Goal: Task Accomplishment & Management: Manage account settings

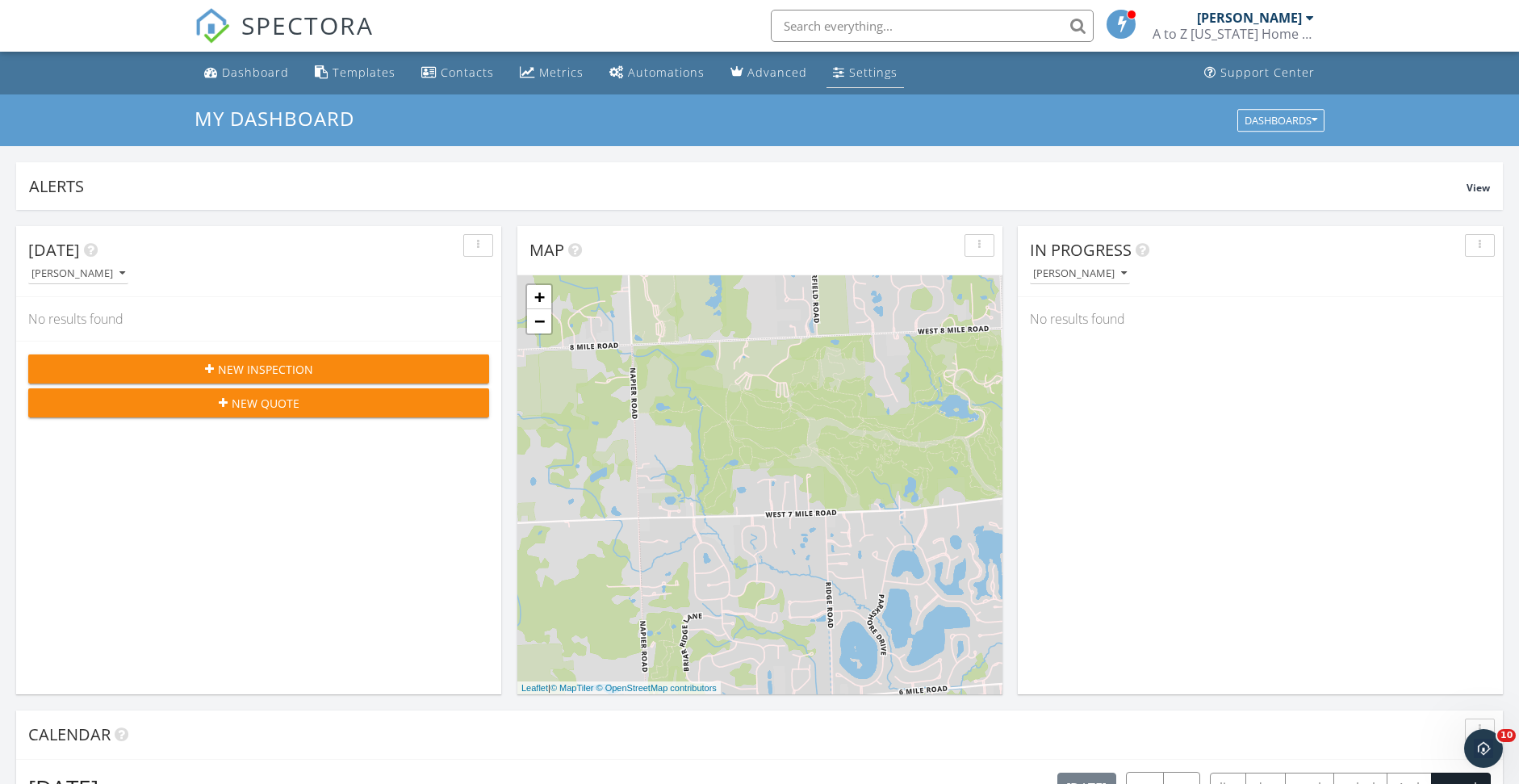
click at [860, 69] on div "Settings" at bounding box center [873, 72] width 48 height 15
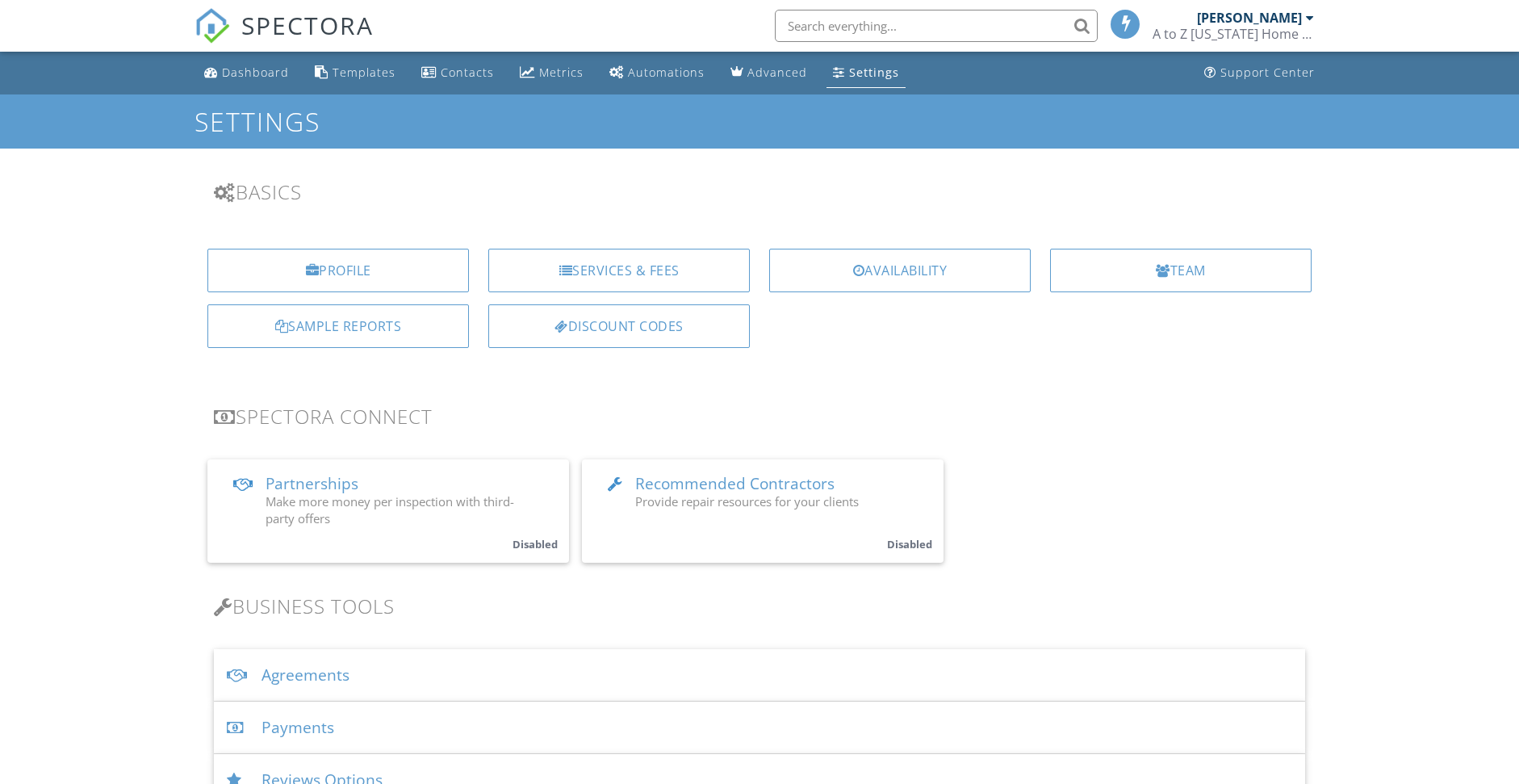
click at [888, 276] on div "Availability" at bounding box center [900, 270] width 261 height 44
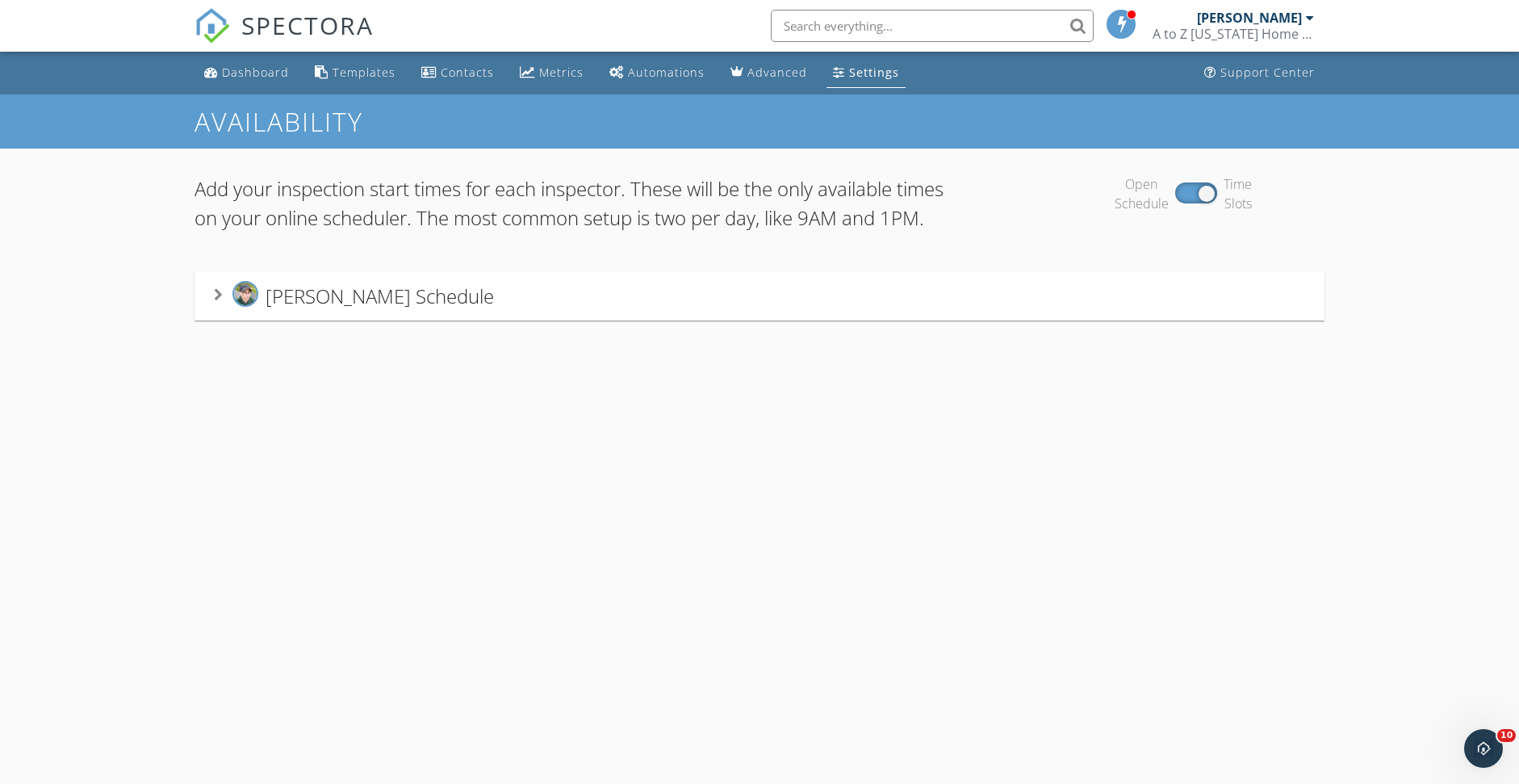
click at [215, 301] on icon at bounding box center [218, 294] width 9 height 13
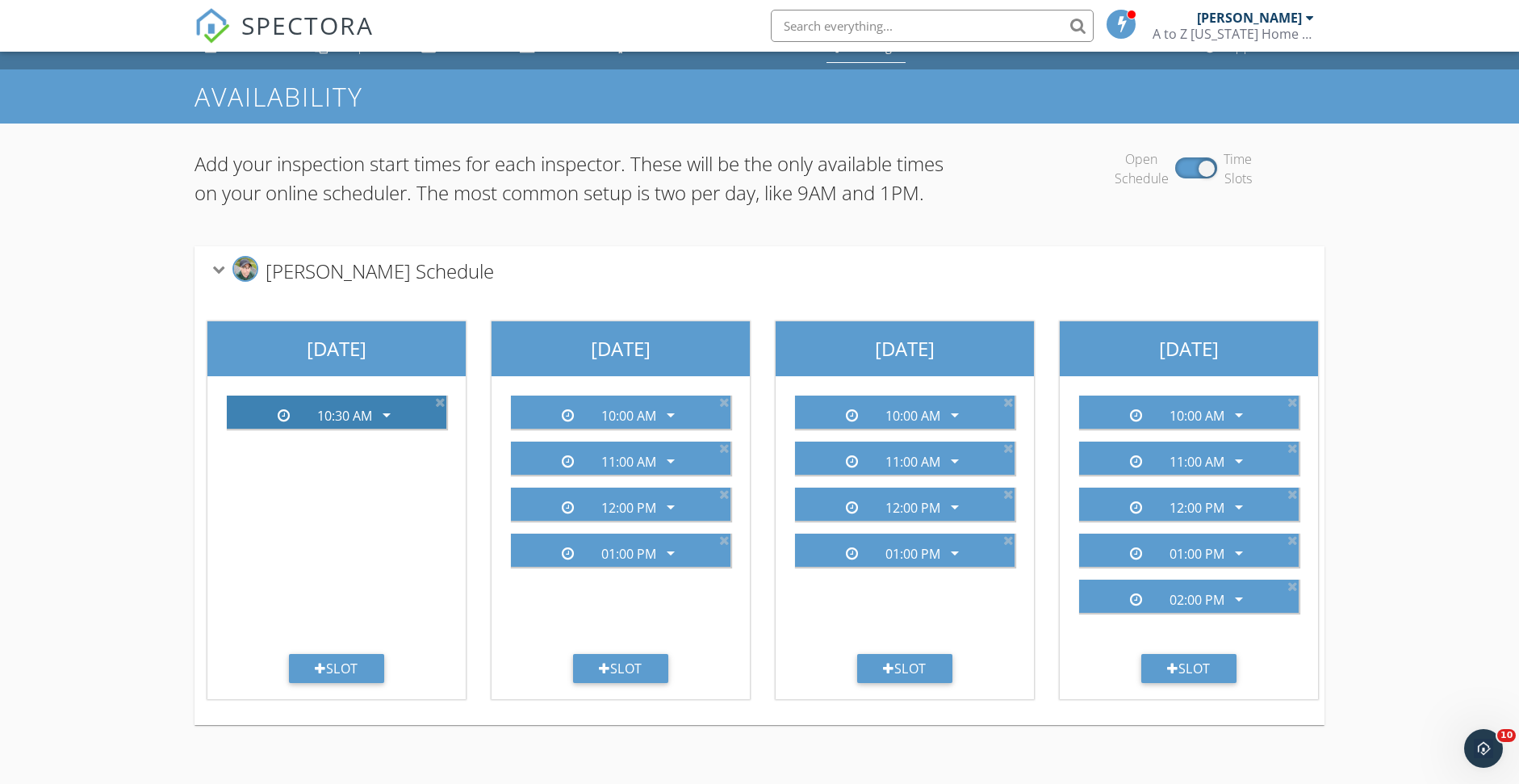
scroll to position [95, 0]
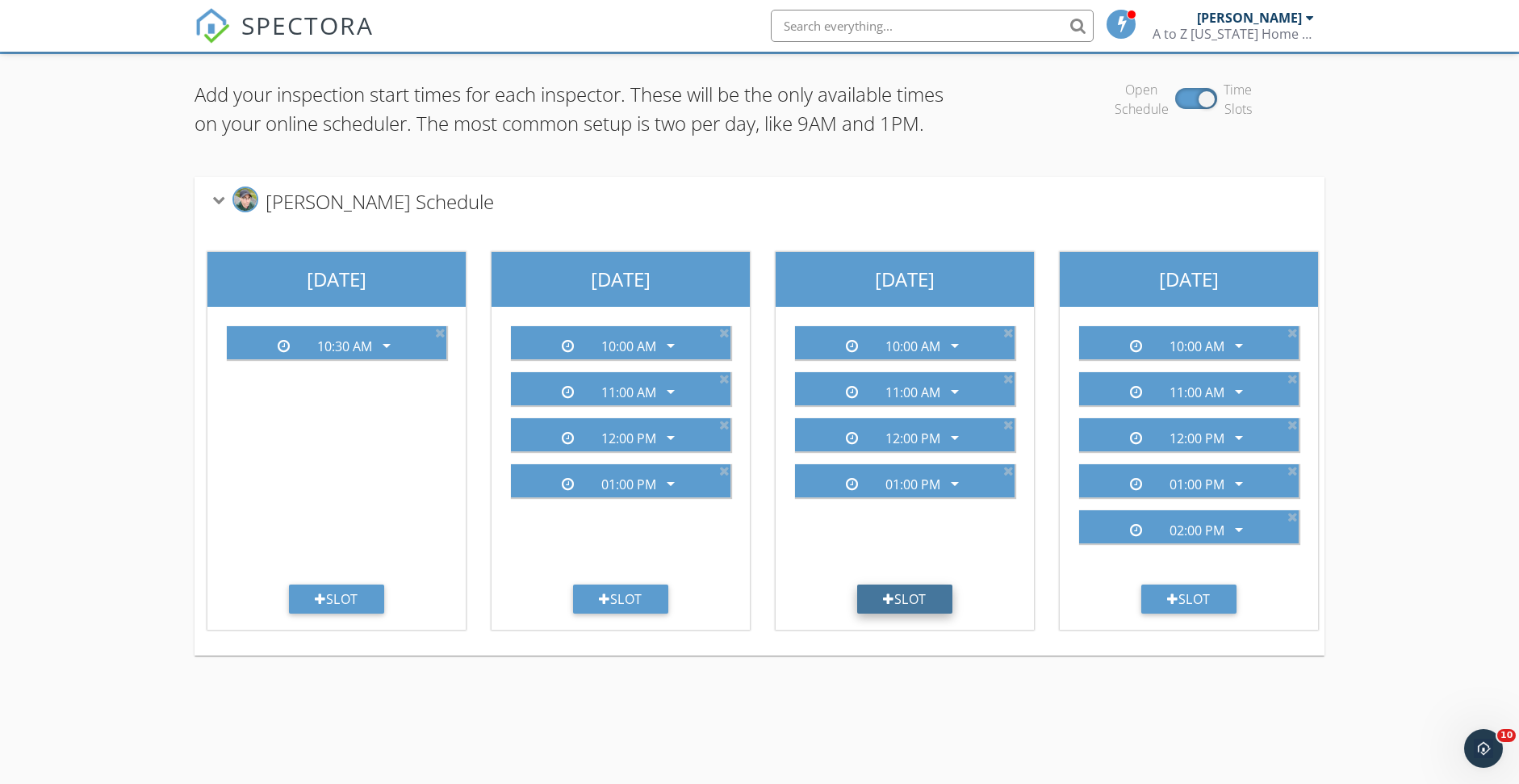
click at [900, 614] on div "Slot" at bounding box center [904, 598] width 96 height 29
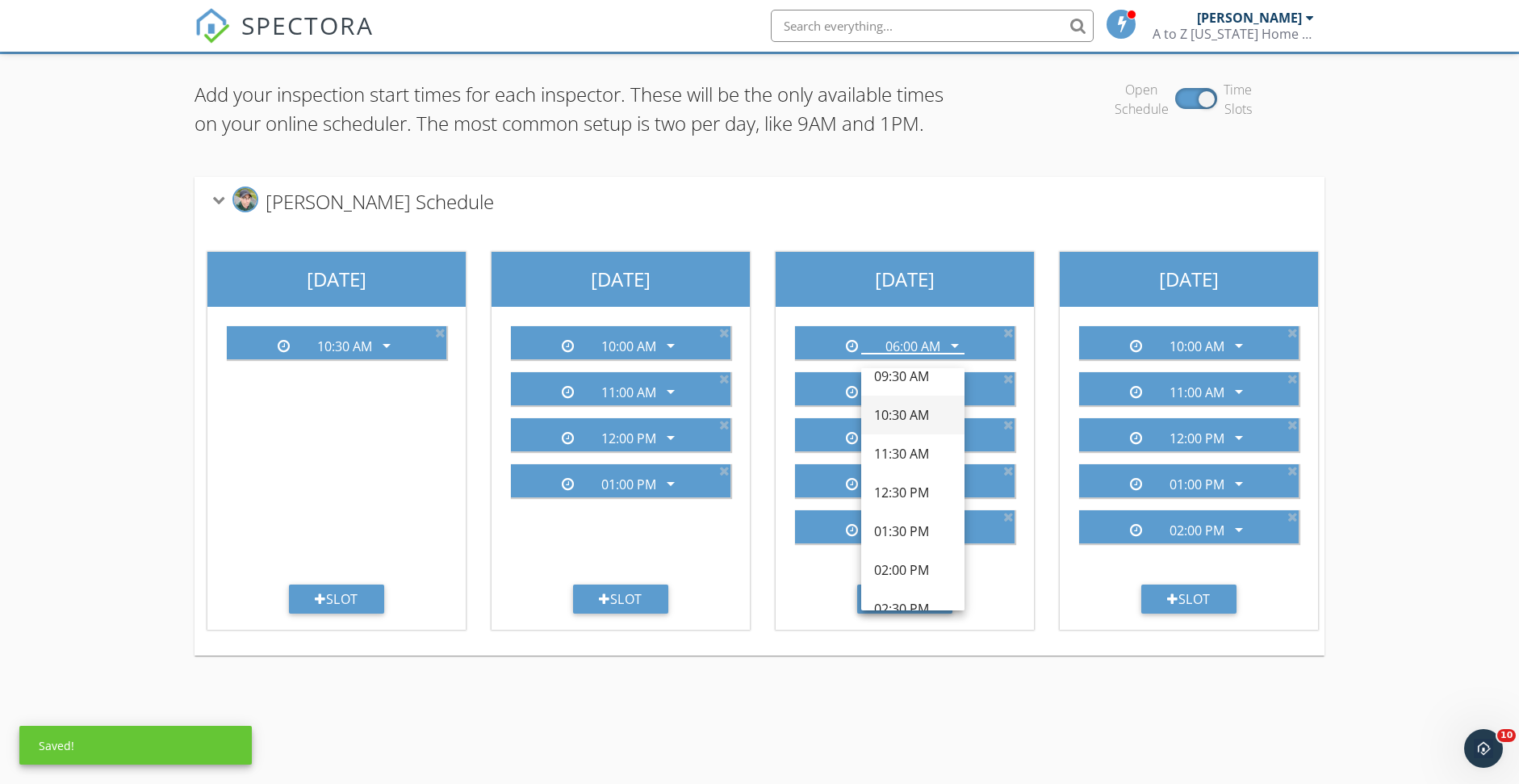
scroll to position [296, 0]
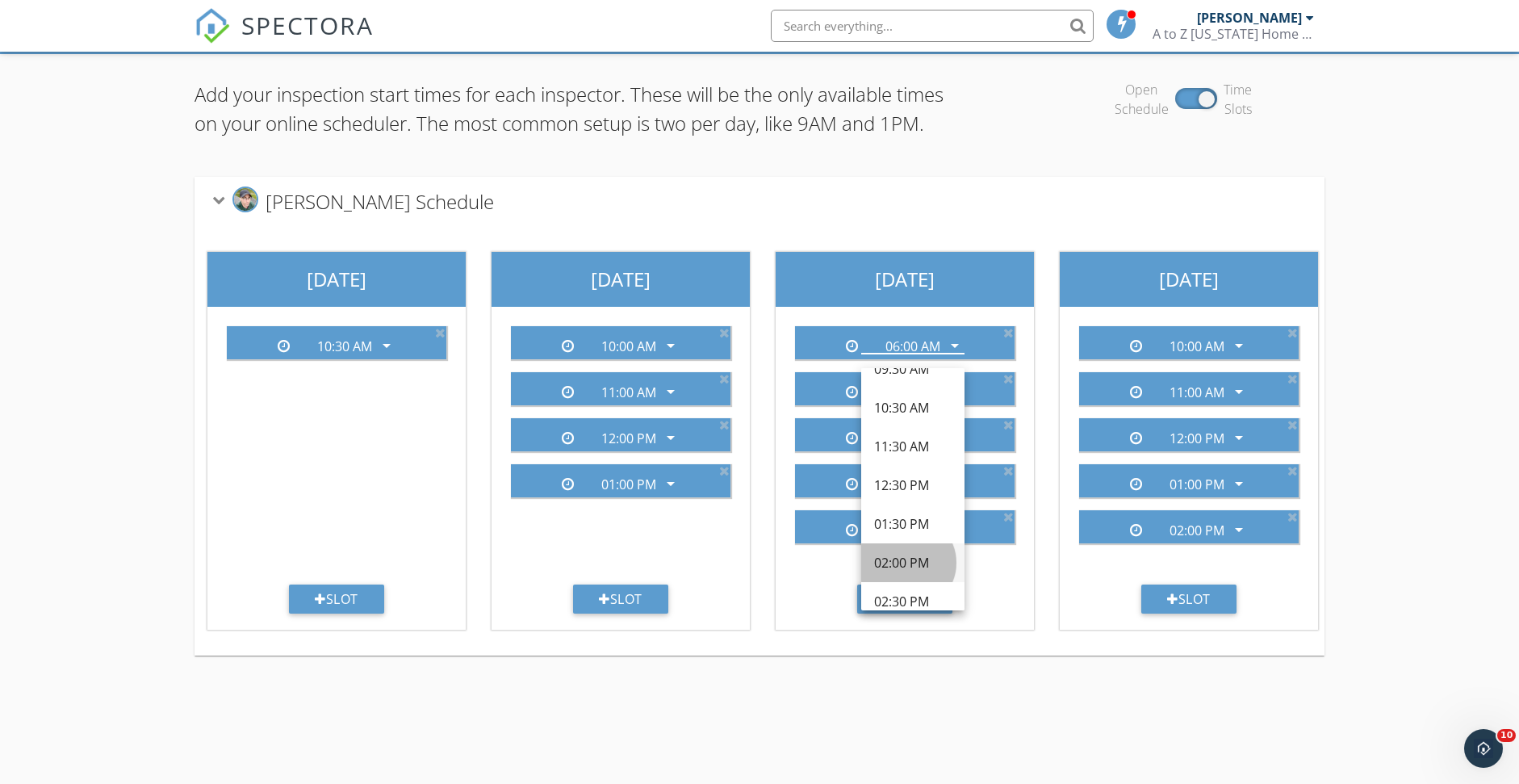
click at [907, 563] on div "02:00 PM" at bounding box center [913, 562] width 78 height 19
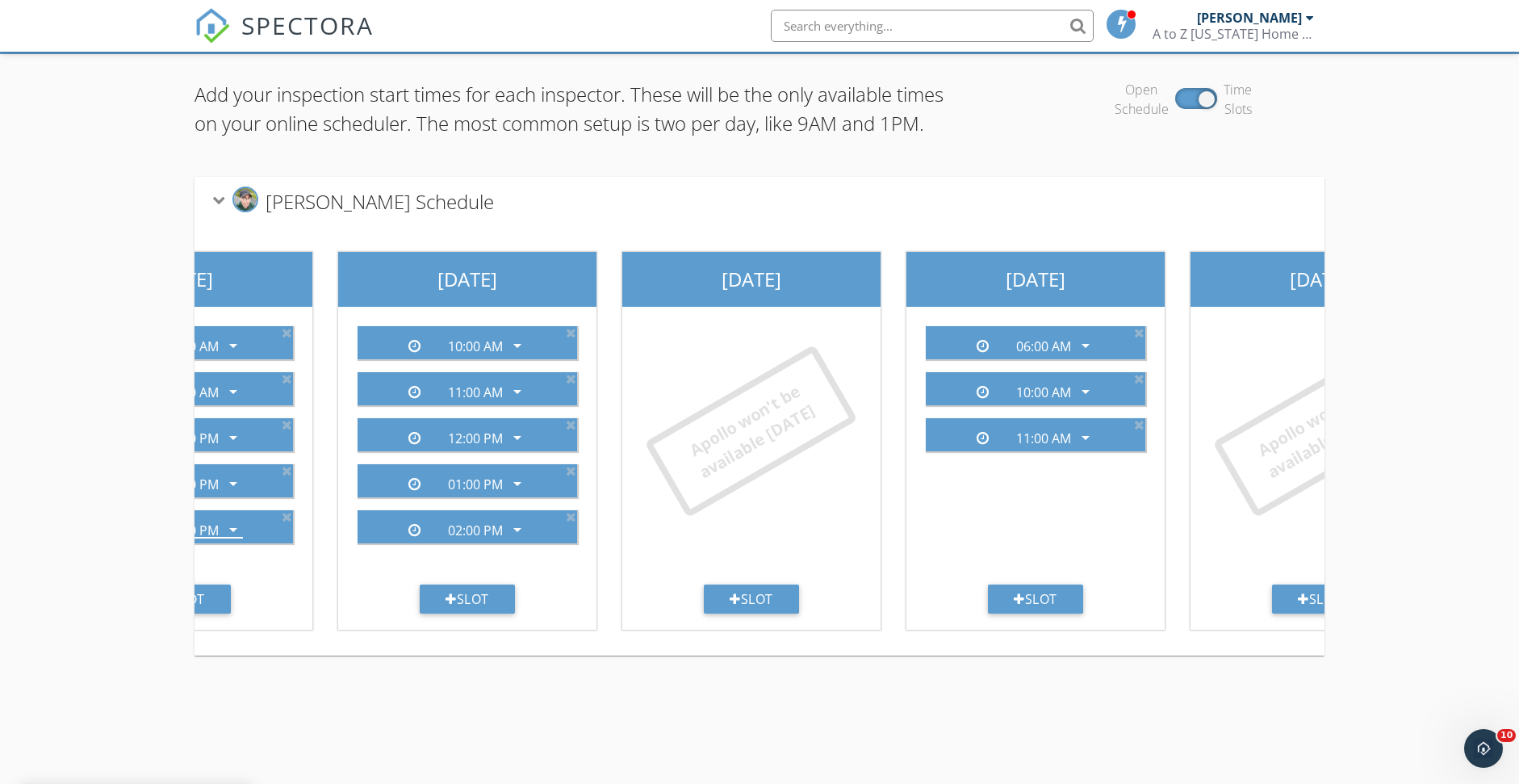
scroll to position [0, 859]
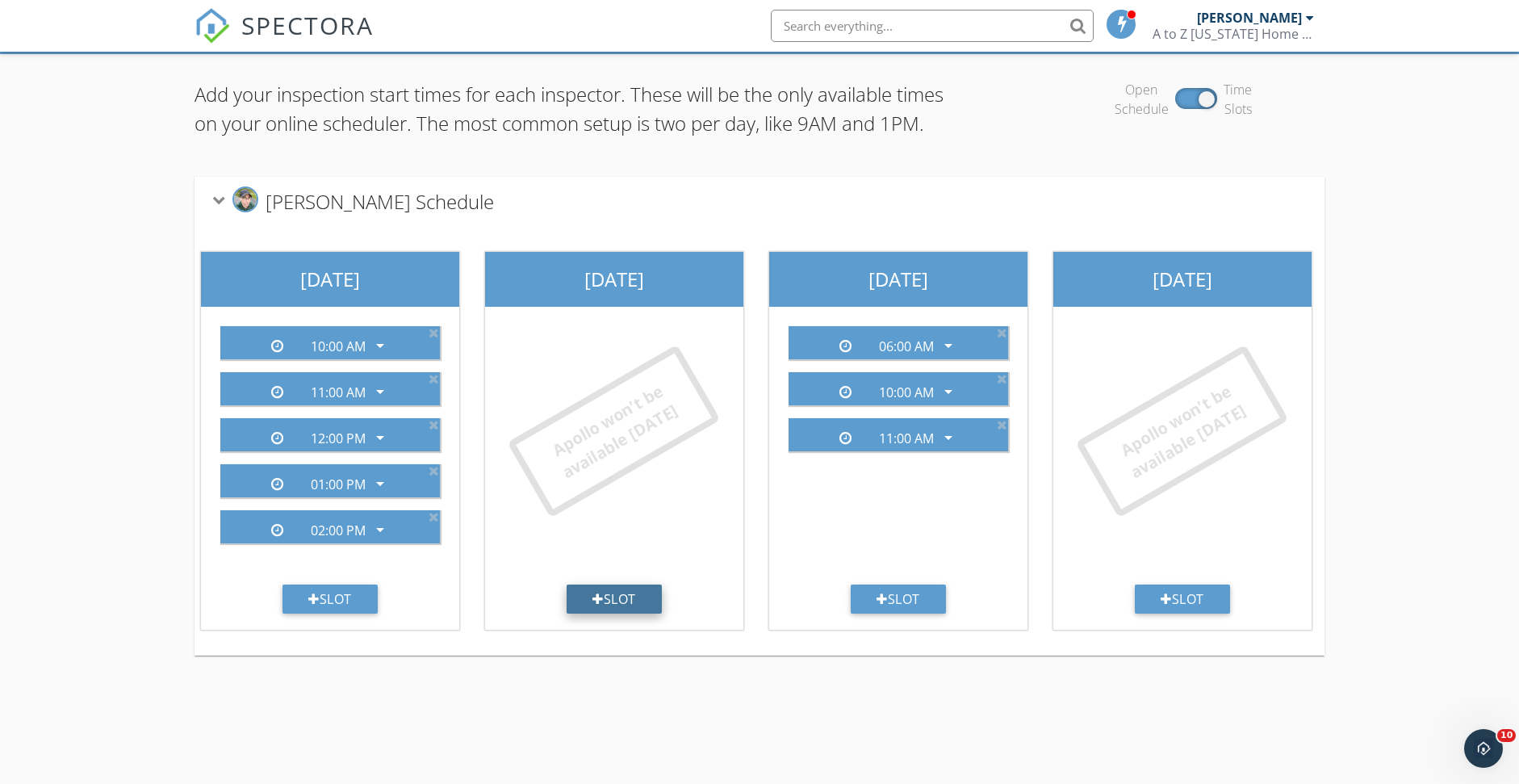
click at [628, 614] on div "Slot" at bounding box center [614, 598] width 96 height 29
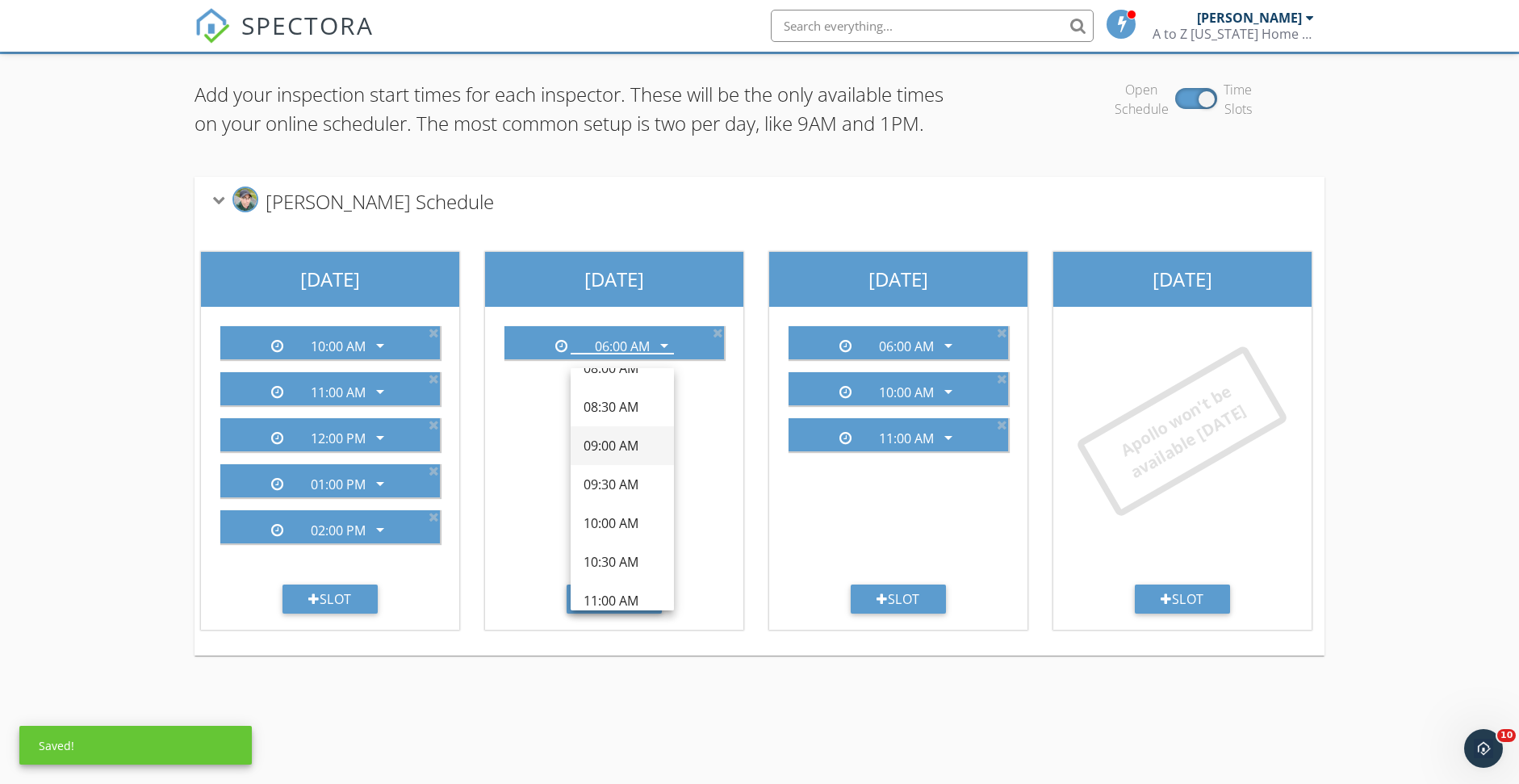
scroll to position [188, 0]
click at [617, 522] on div "10:00 AM" at bounding box center [622, 515] width 78 height 19
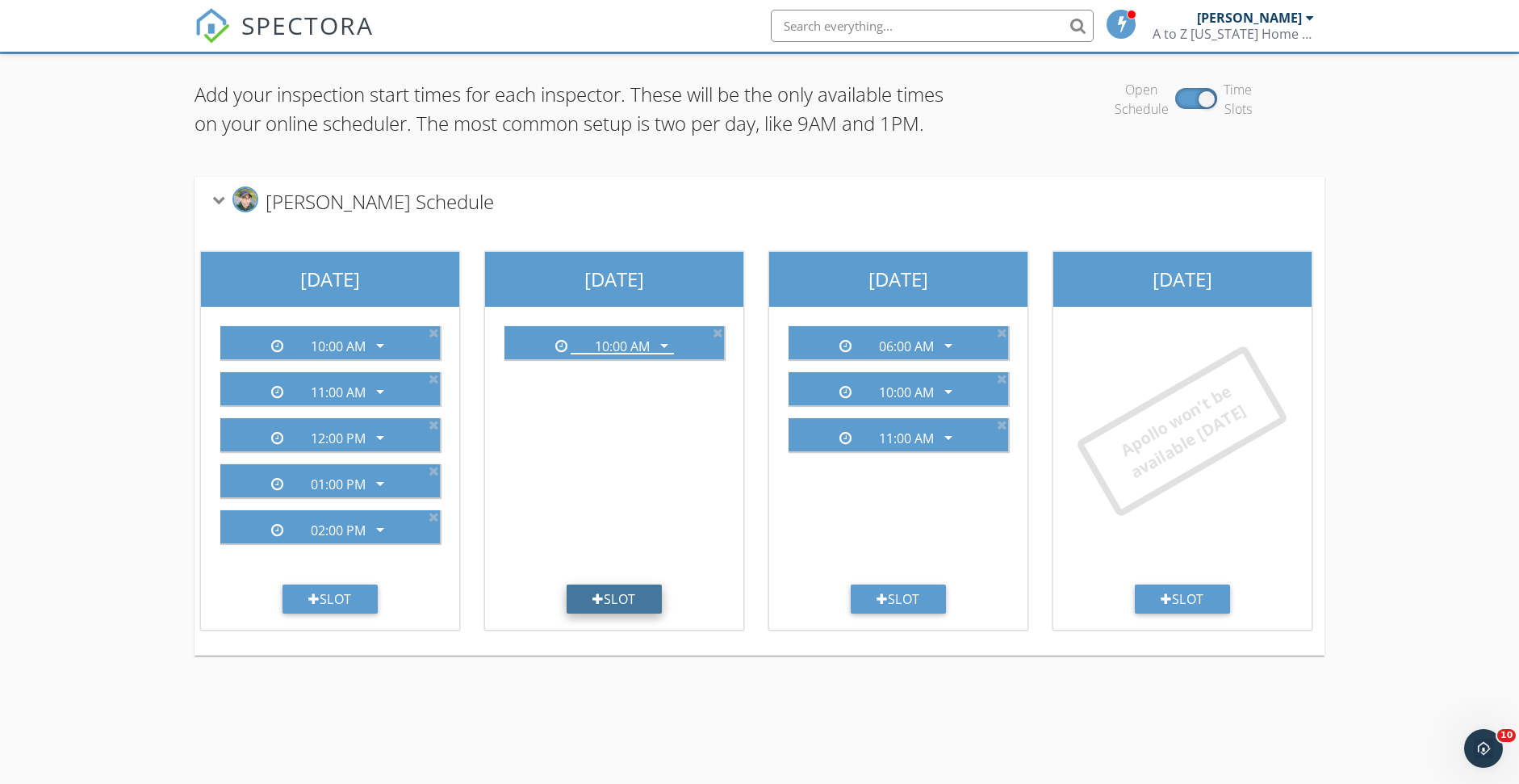
click at [617, 614] on div "Slot" at bounding box center [614, 598] width 96 height 29
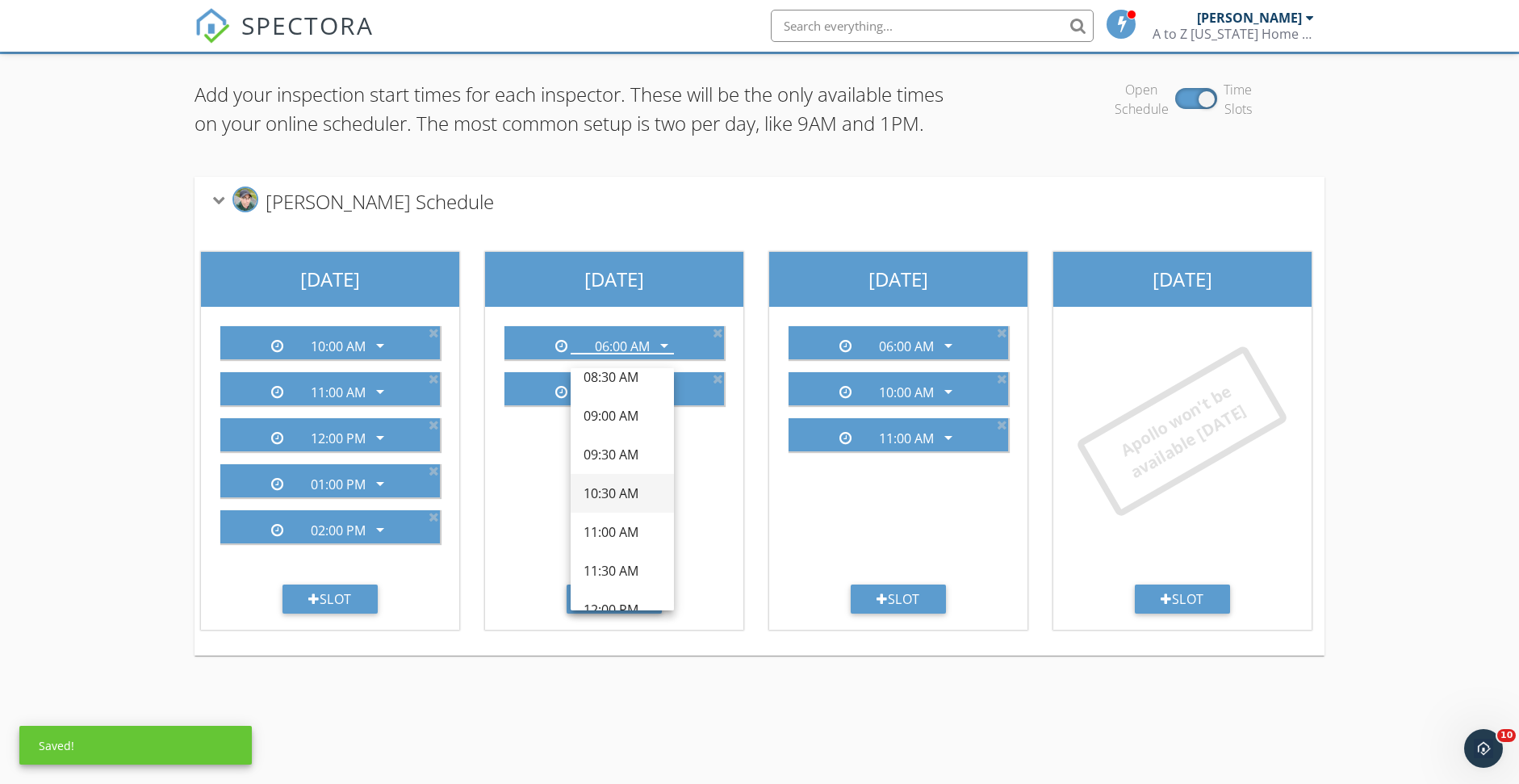
scroll to position [216, 0]
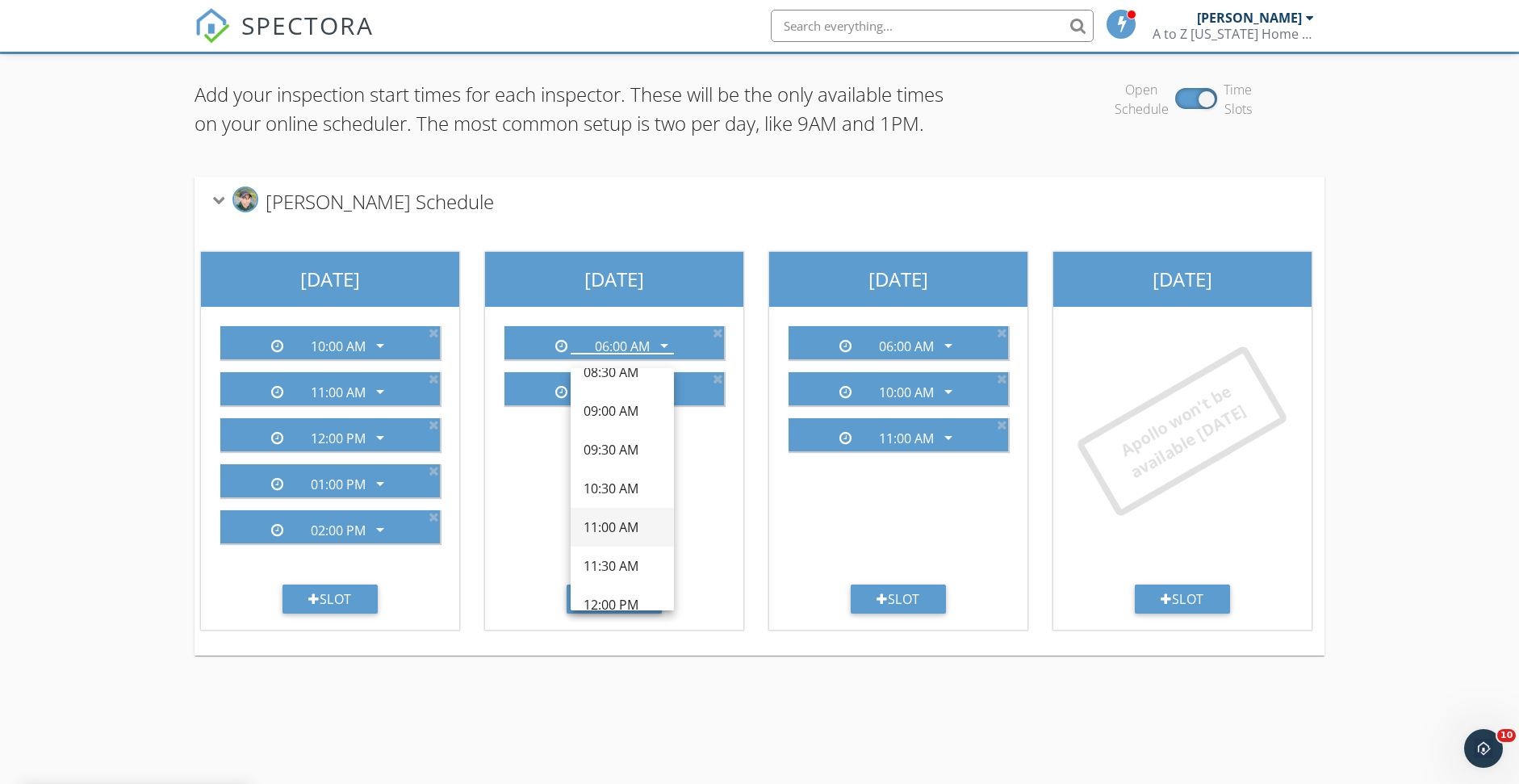
click at [609, 529] on div "11:00 AM" at bounding box center [622, 526] width 78 height 19
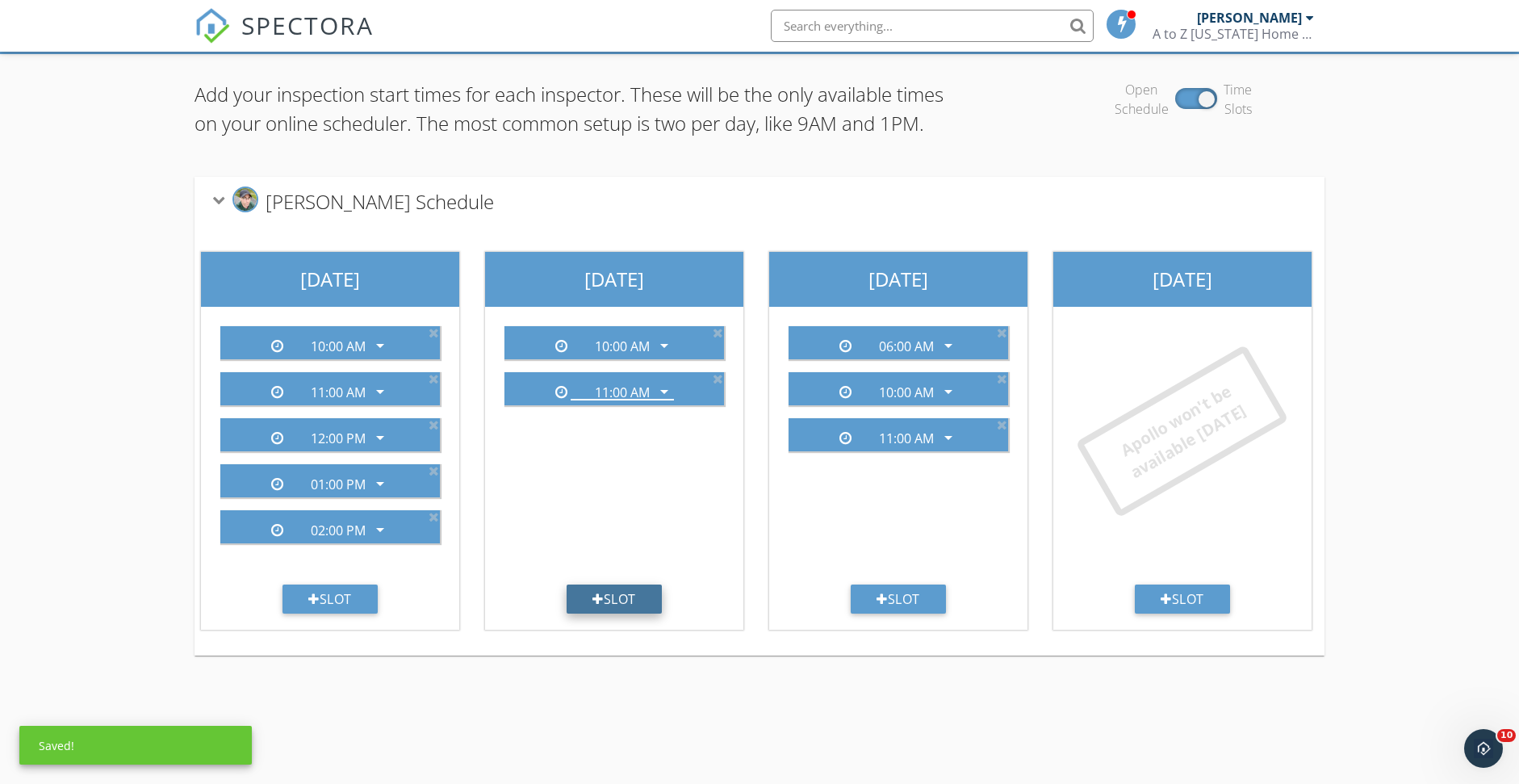
click at [610, 614] on div "Slot" at bounding box center [614, 598] width 96 height 29
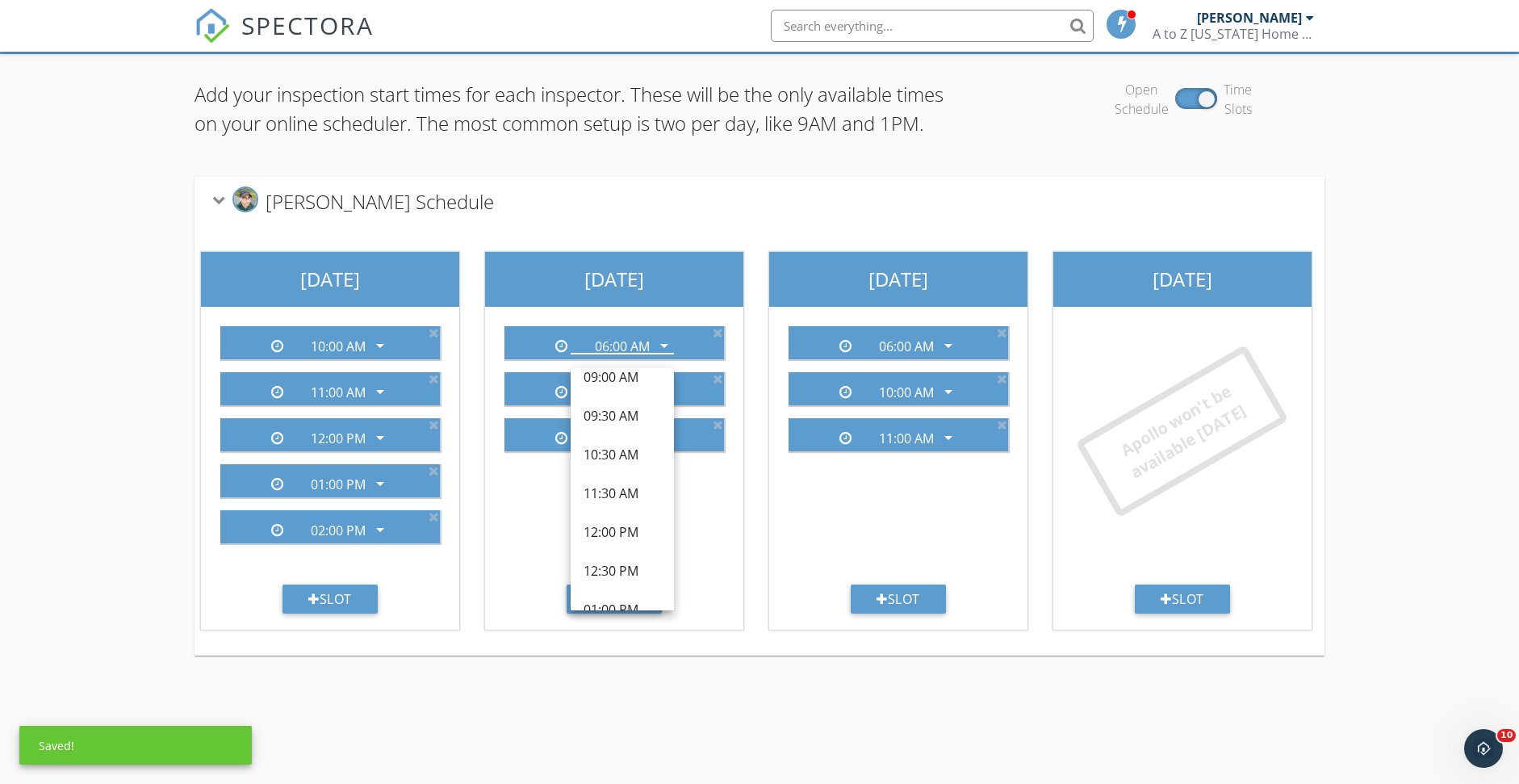
scroll to position [296, 0]
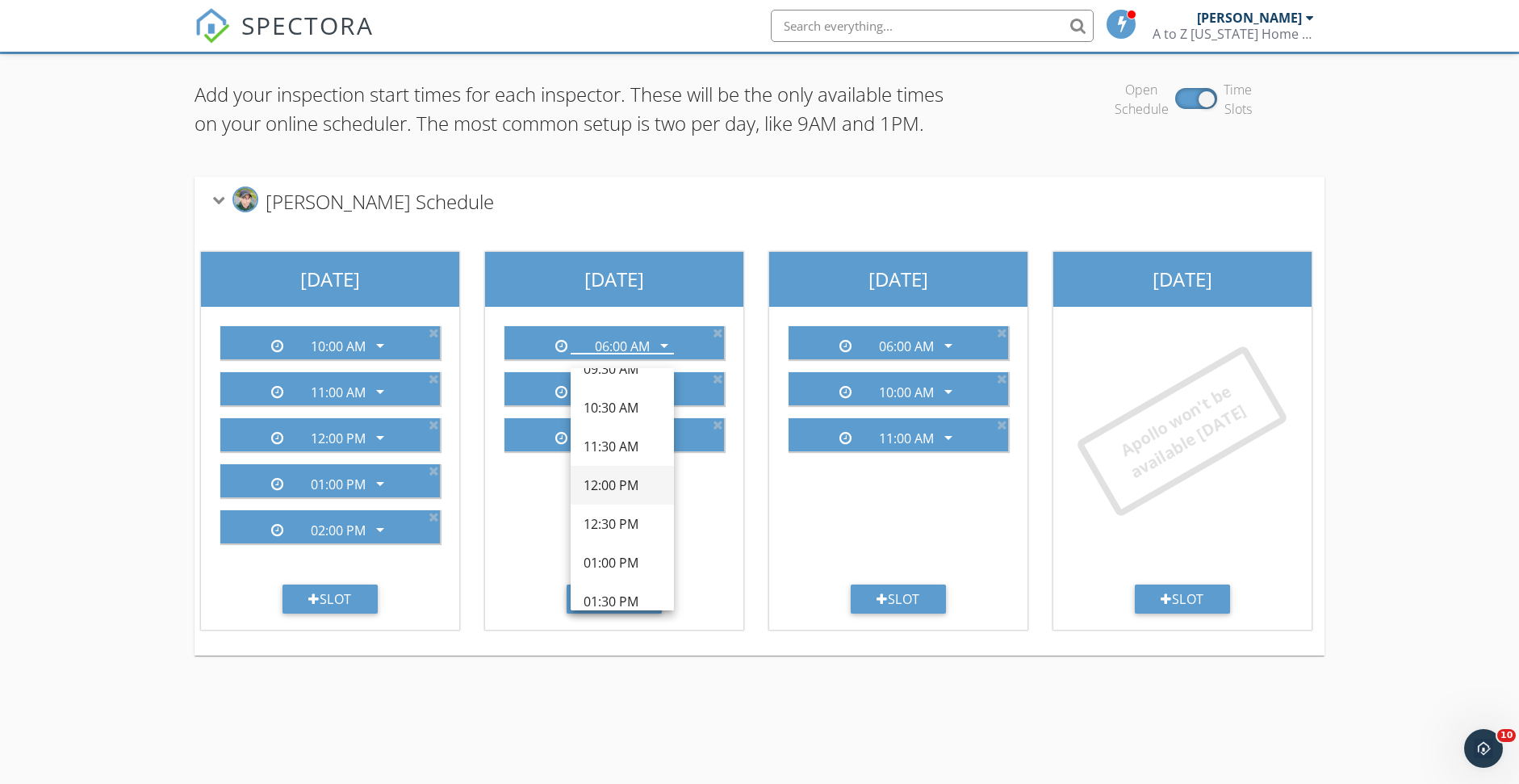
click at [613, 481] on div "12:00 PM" at bounding box center [622, 485] width 78 height 19
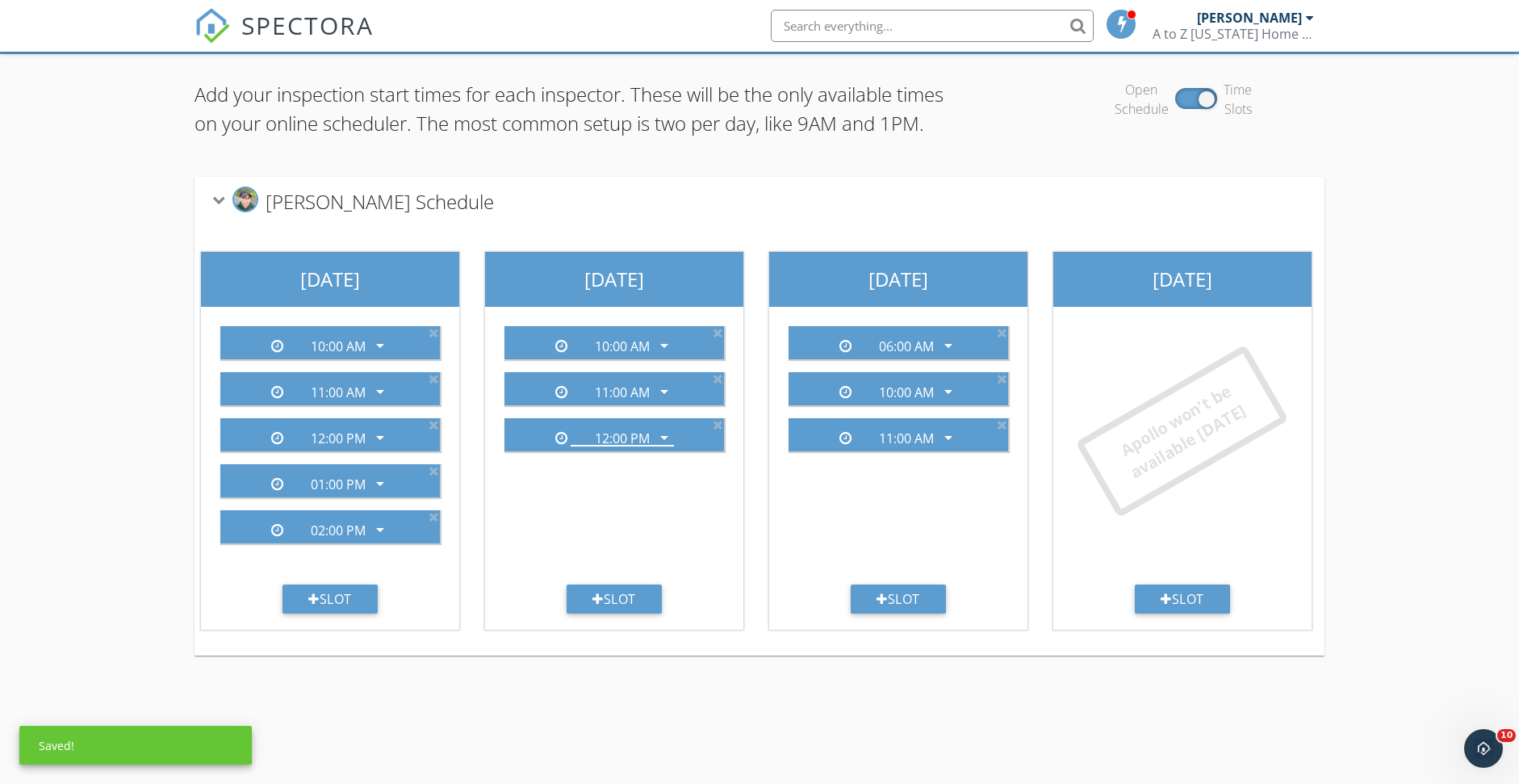
drag, startPoint x: 618, startPoint y: 625, endPoint x: 623, endPoint y: 607, distance: 18.7
click at [619, 614] on div "Slot" at bounding box center [614, 598] width 96 height 29
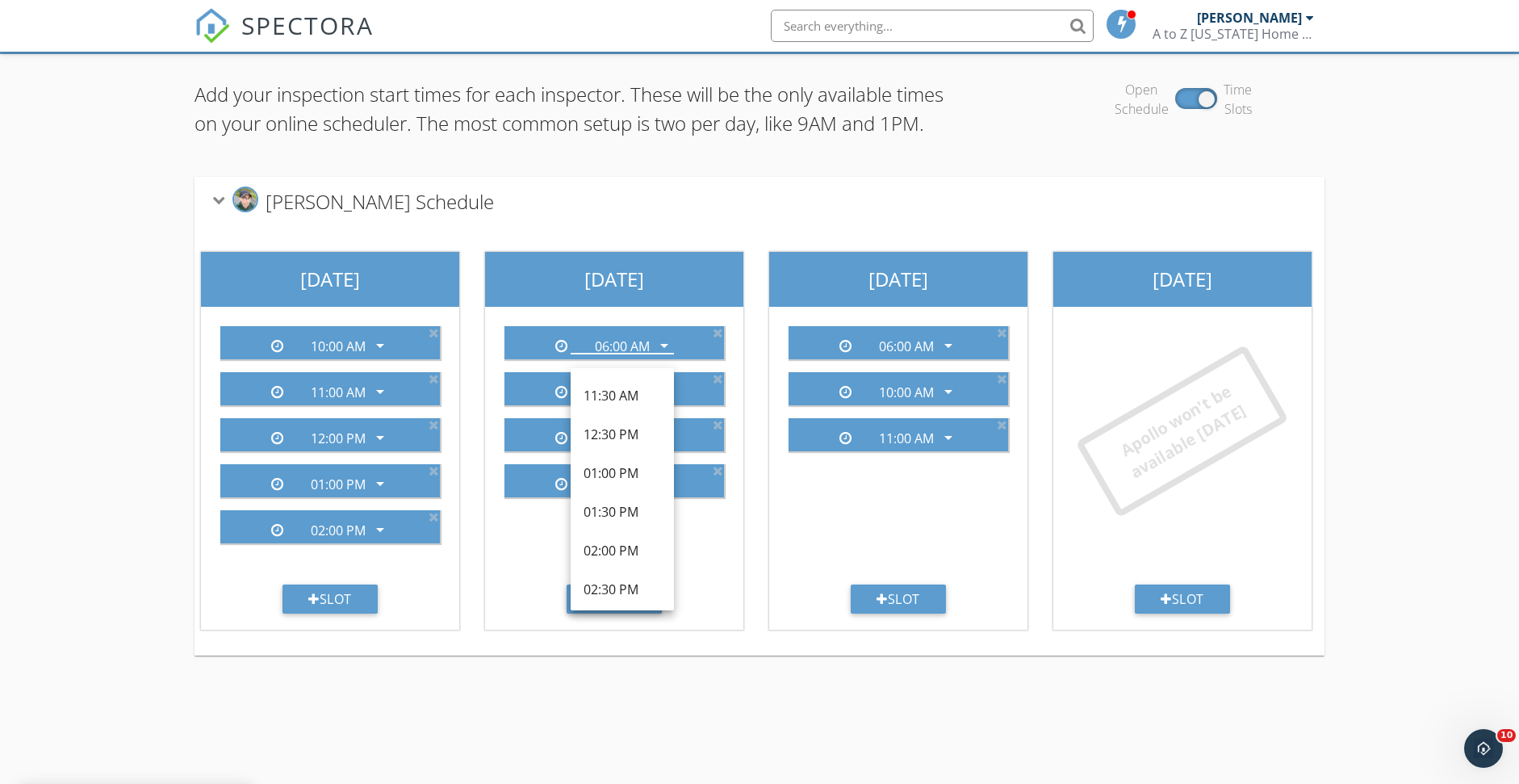
scroll to position [349, 0]
click at [621, 472] on div "01:00 PM" at bounding box center [622, 471] width 78 height 19
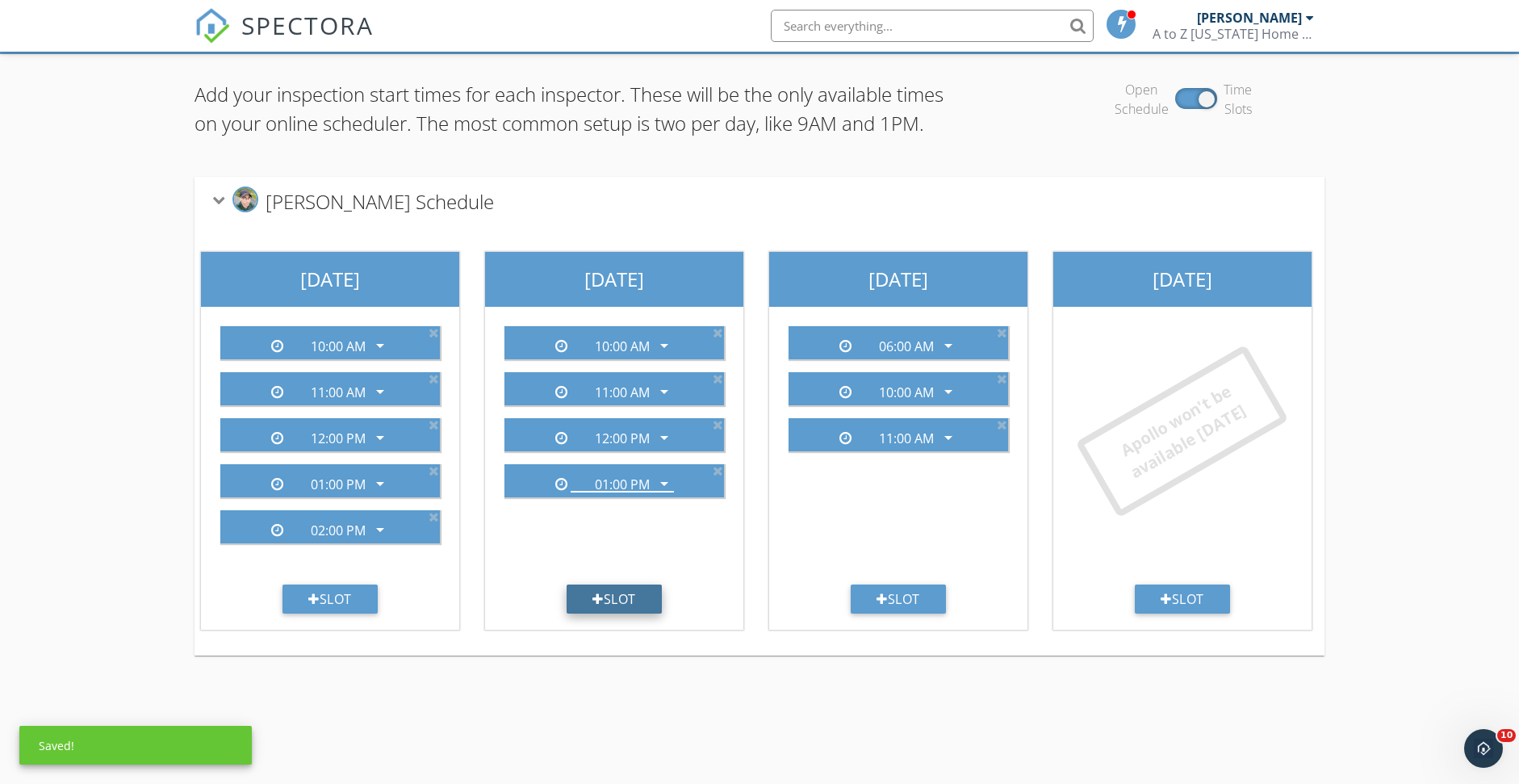
click at [625, 614] on div "Slot" at bounding box center [614, 598] width 96 height 29
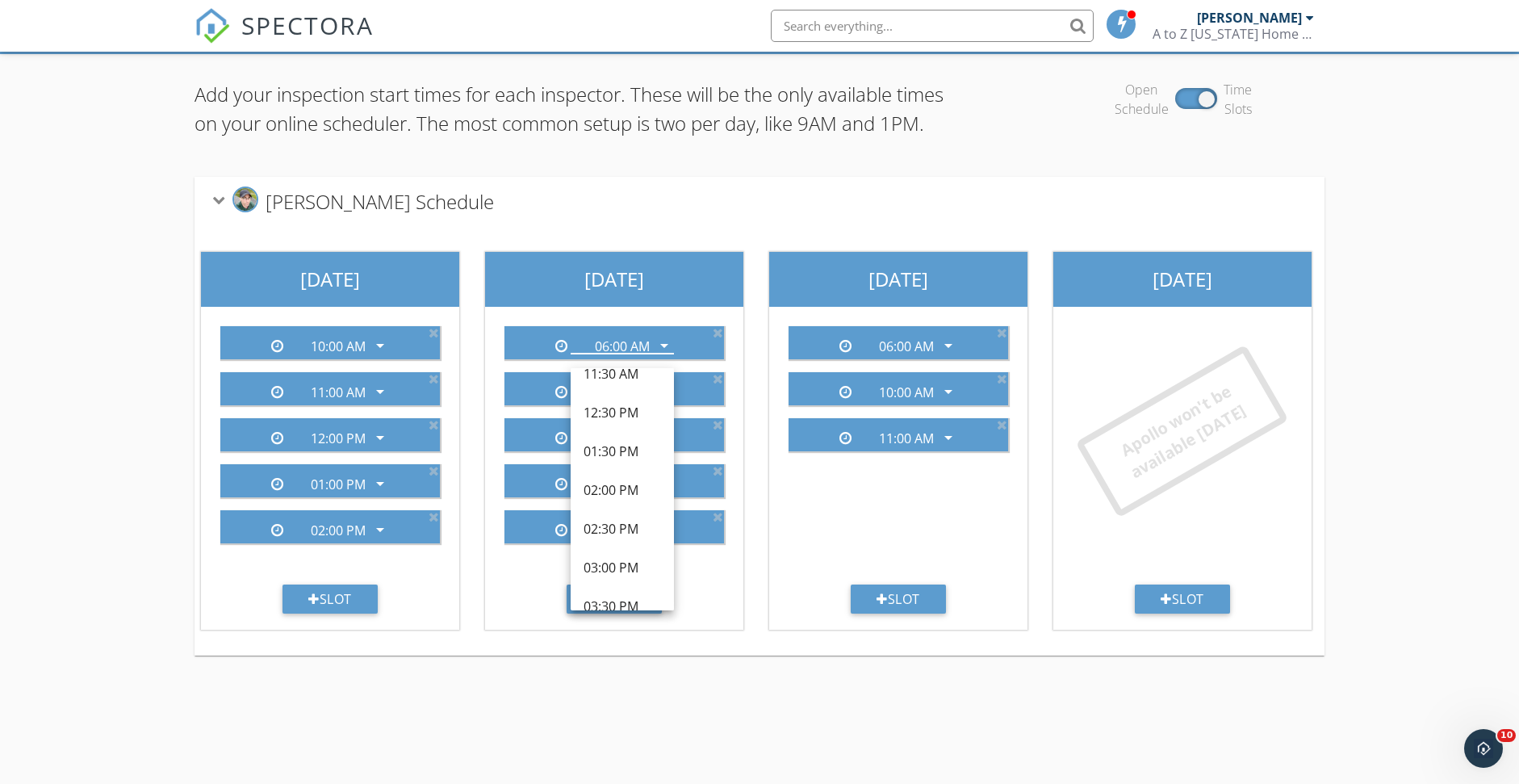
scroll to position [403, 0]
click at [617, 451] on div "02:00 PM" at bounding box center [622, 454] width 78 height 19
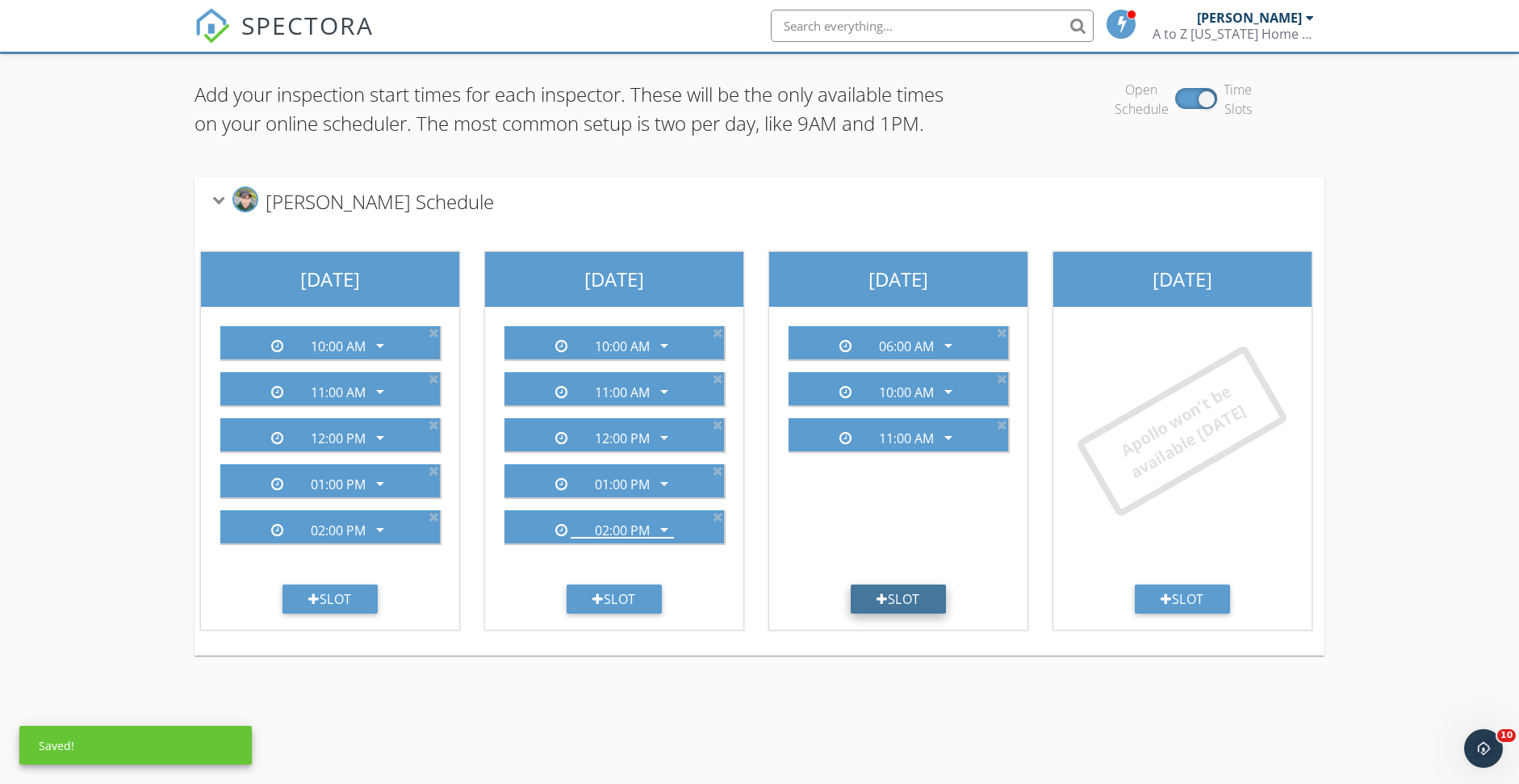
click at [888, 614] on div "Slot" at bounding box center [898, 598] width 96 height 29
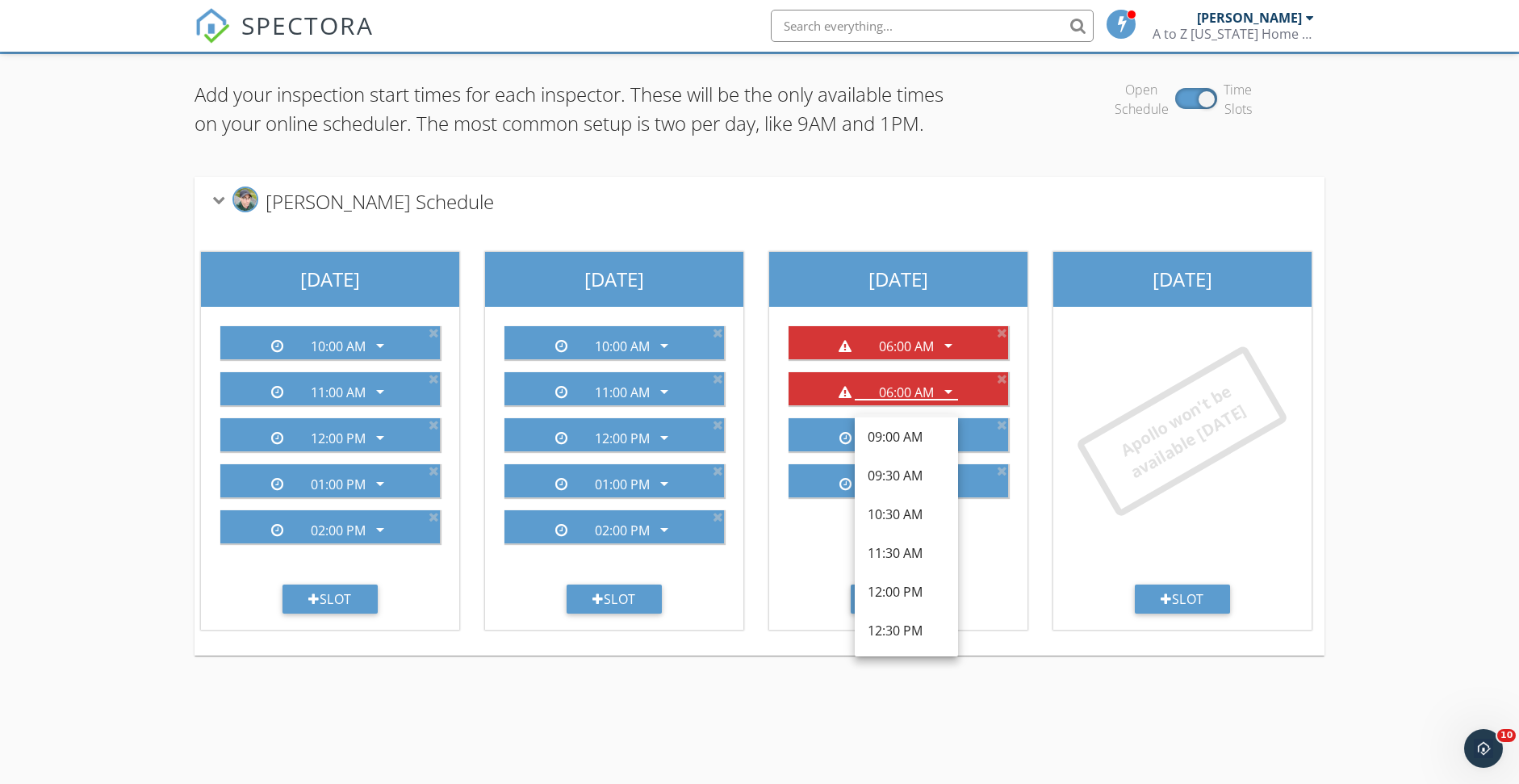
scroll to position [242, 0]
click at [906, 586] on div "12:00 PM" at bounding box center [906, 585] width 78 height 19
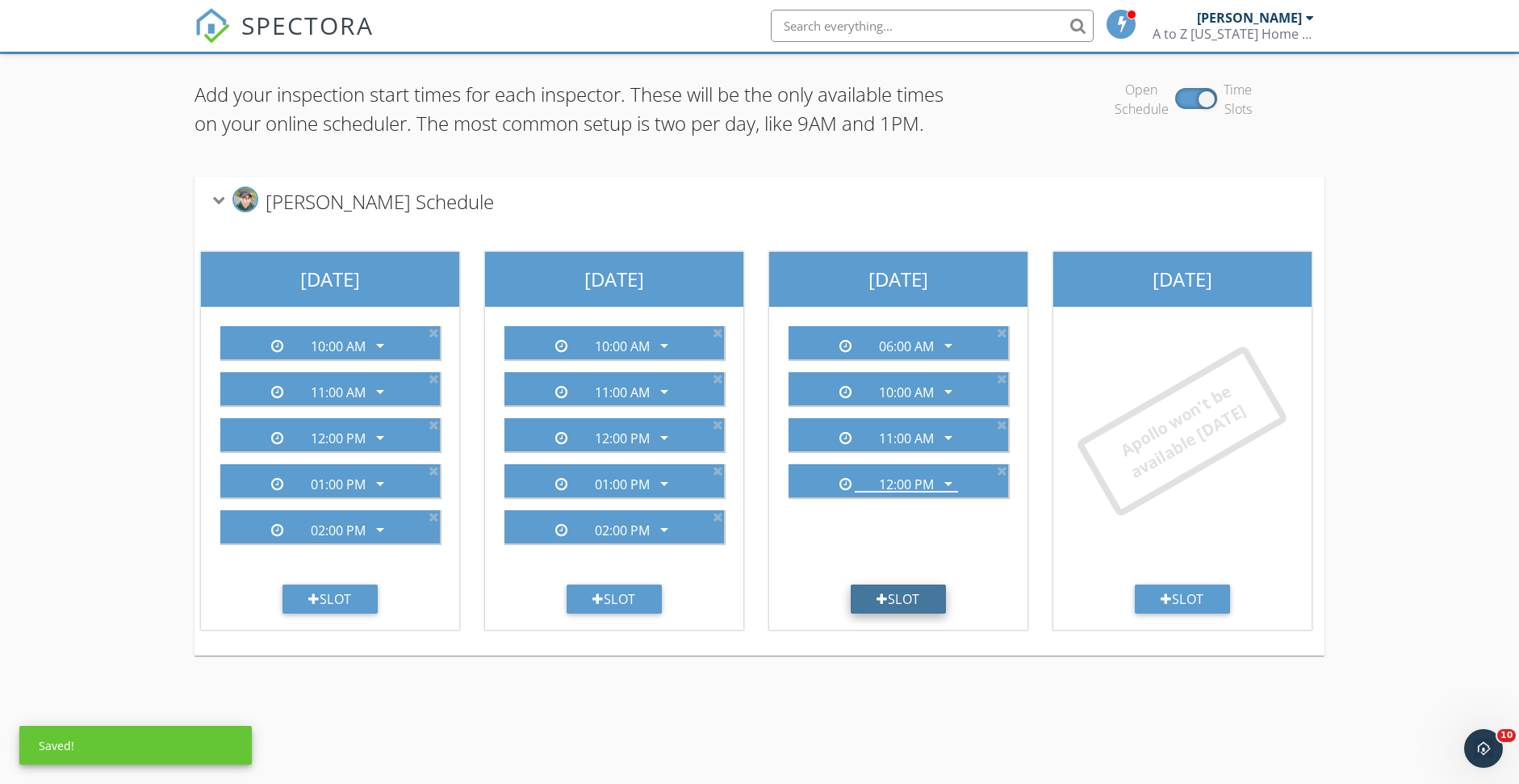
click at [903, 614] on div "Slot" at bounding box center [898, 598] width 96 height 29
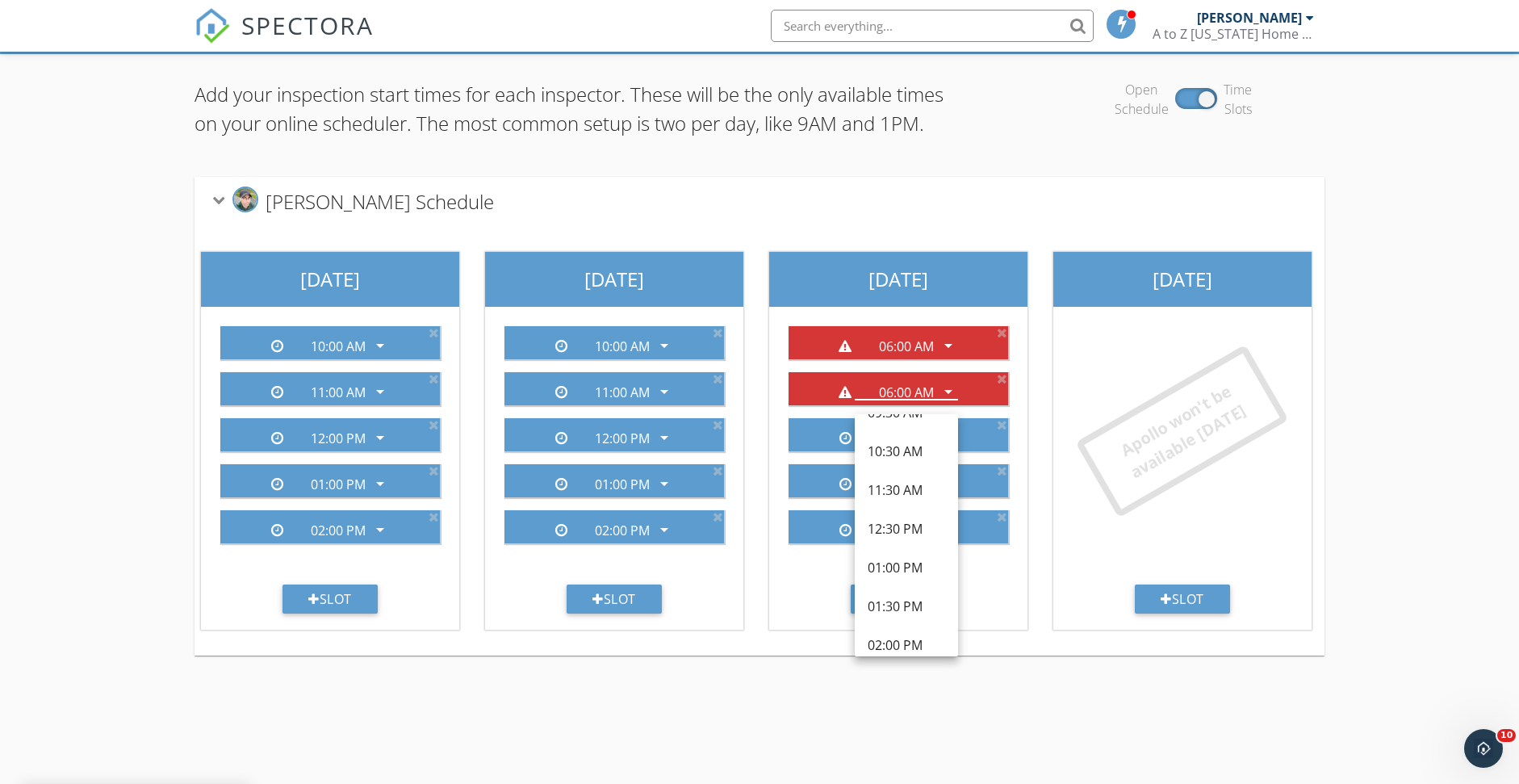
scroll to position [323, 0]
click at [898, 546] on div "01:00 PM" at bounding box center [906, 543] width 78 height 19
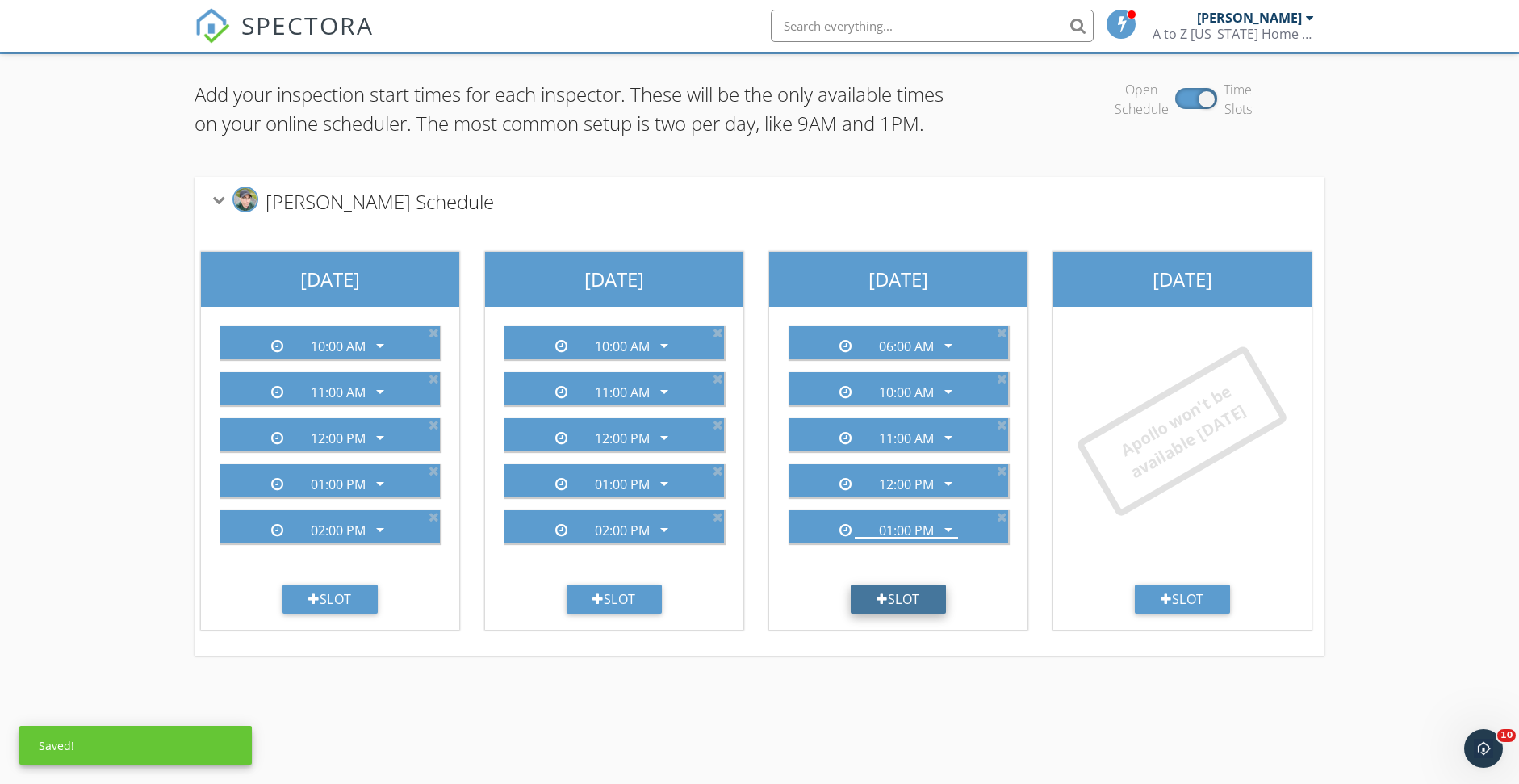
click at [904, 614] on div "Slot" at bounding box center [898, 598] width 96 height 29
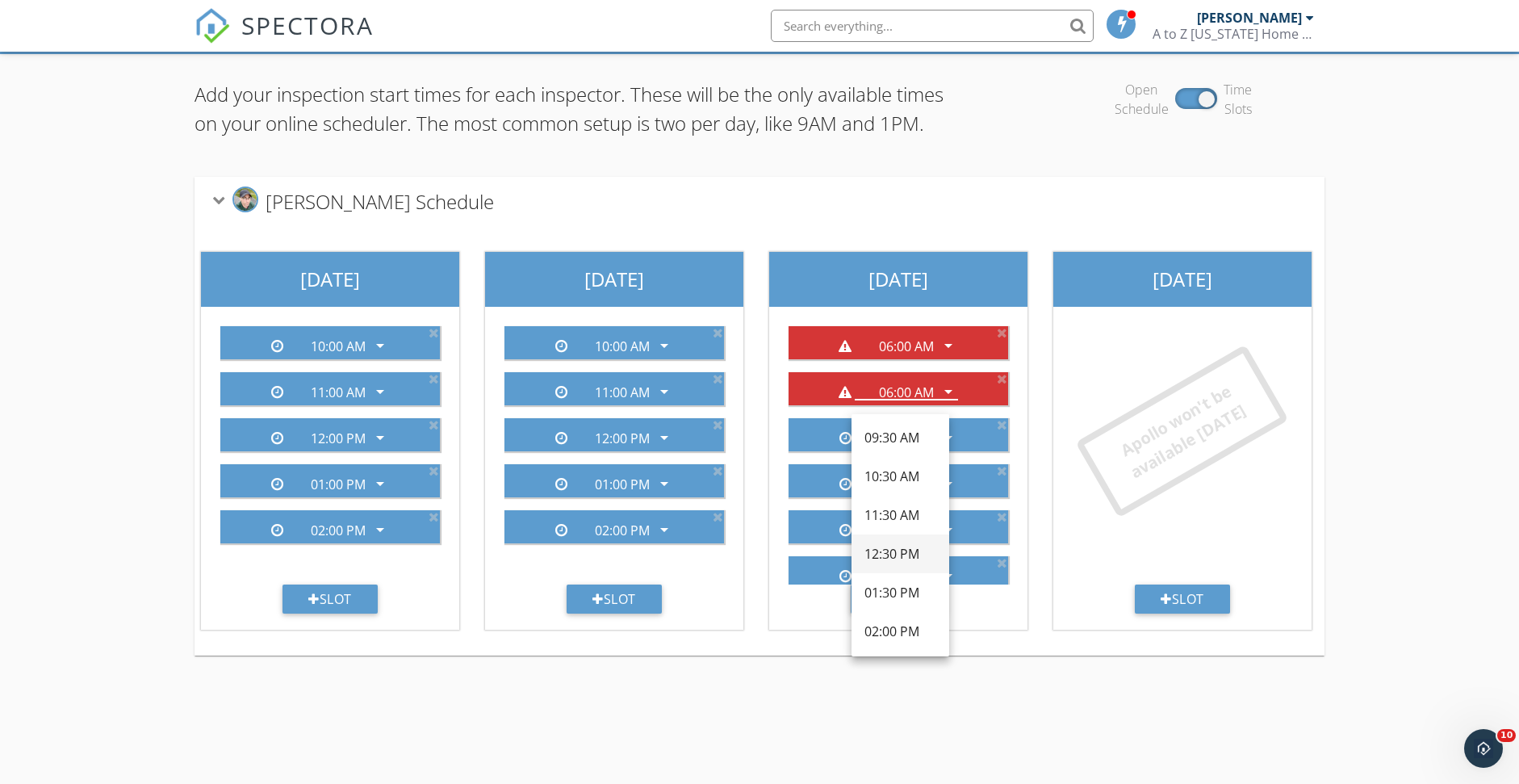
scroll to position [296, 0]
click at [900, 607] on div "02:00 PM" at bounding box center [901, 608] width 72 height 19
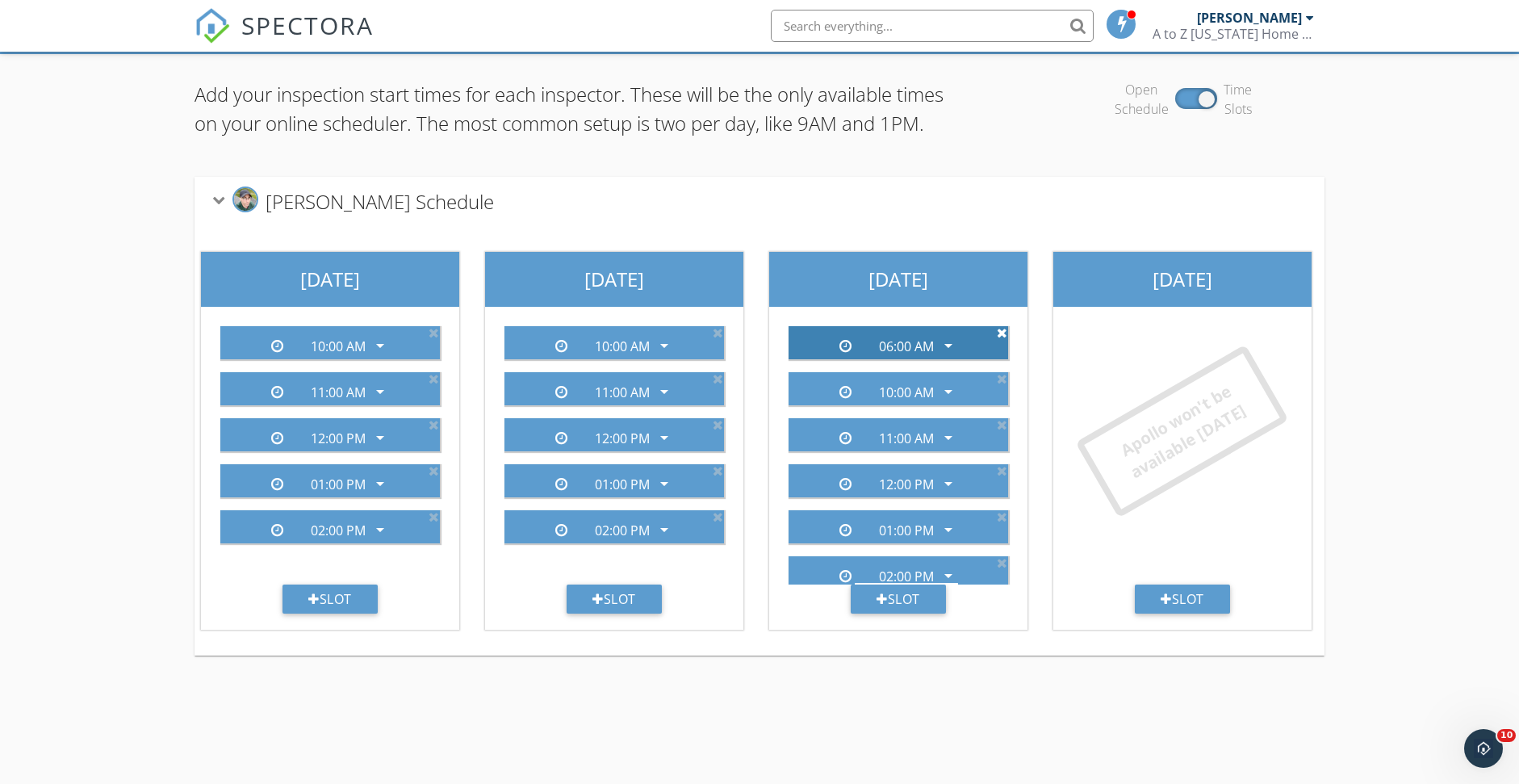
click at [996, 339] on icon at bounding box center [1001, 332] width 10 height 13
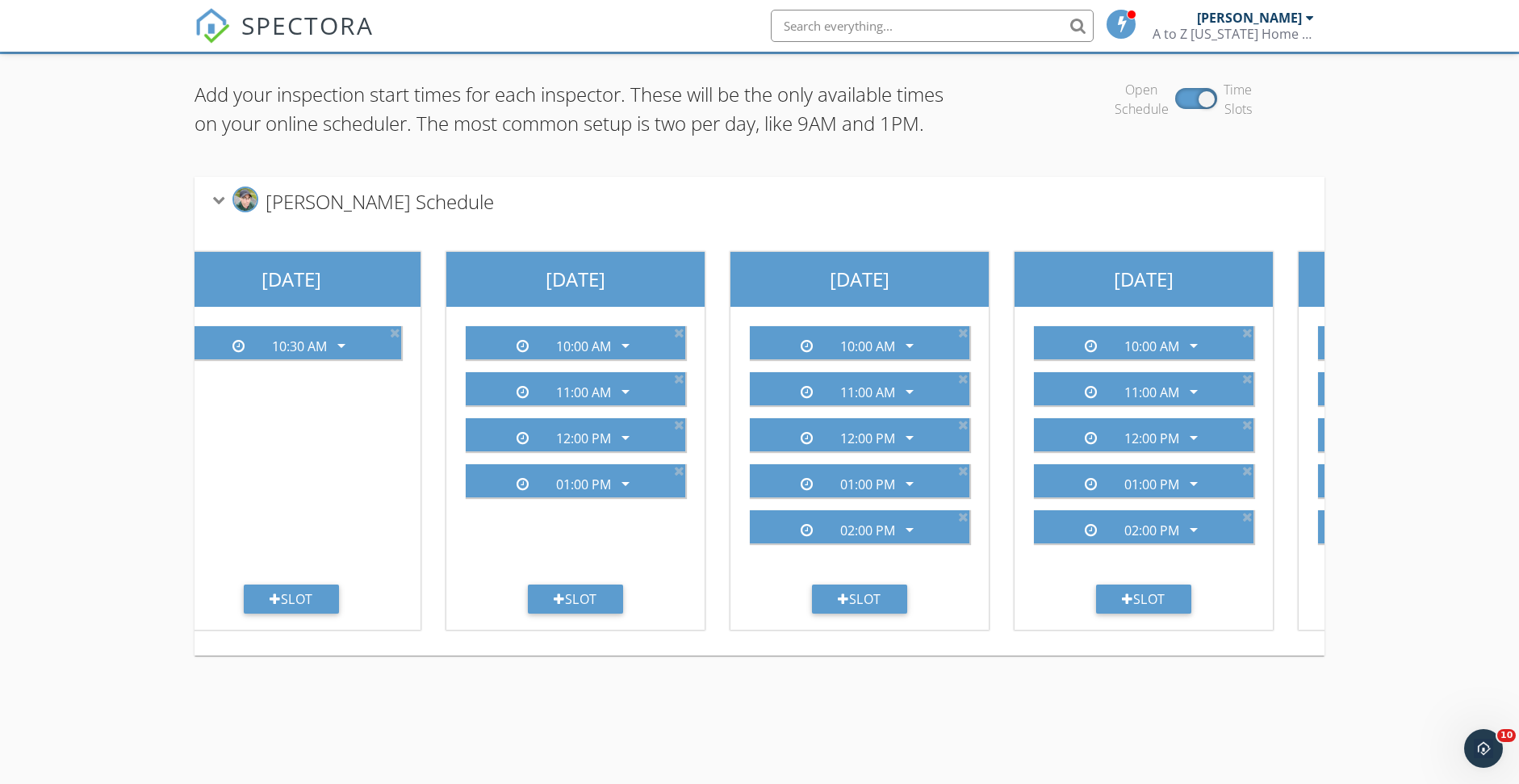
scroll to position [0, 0]
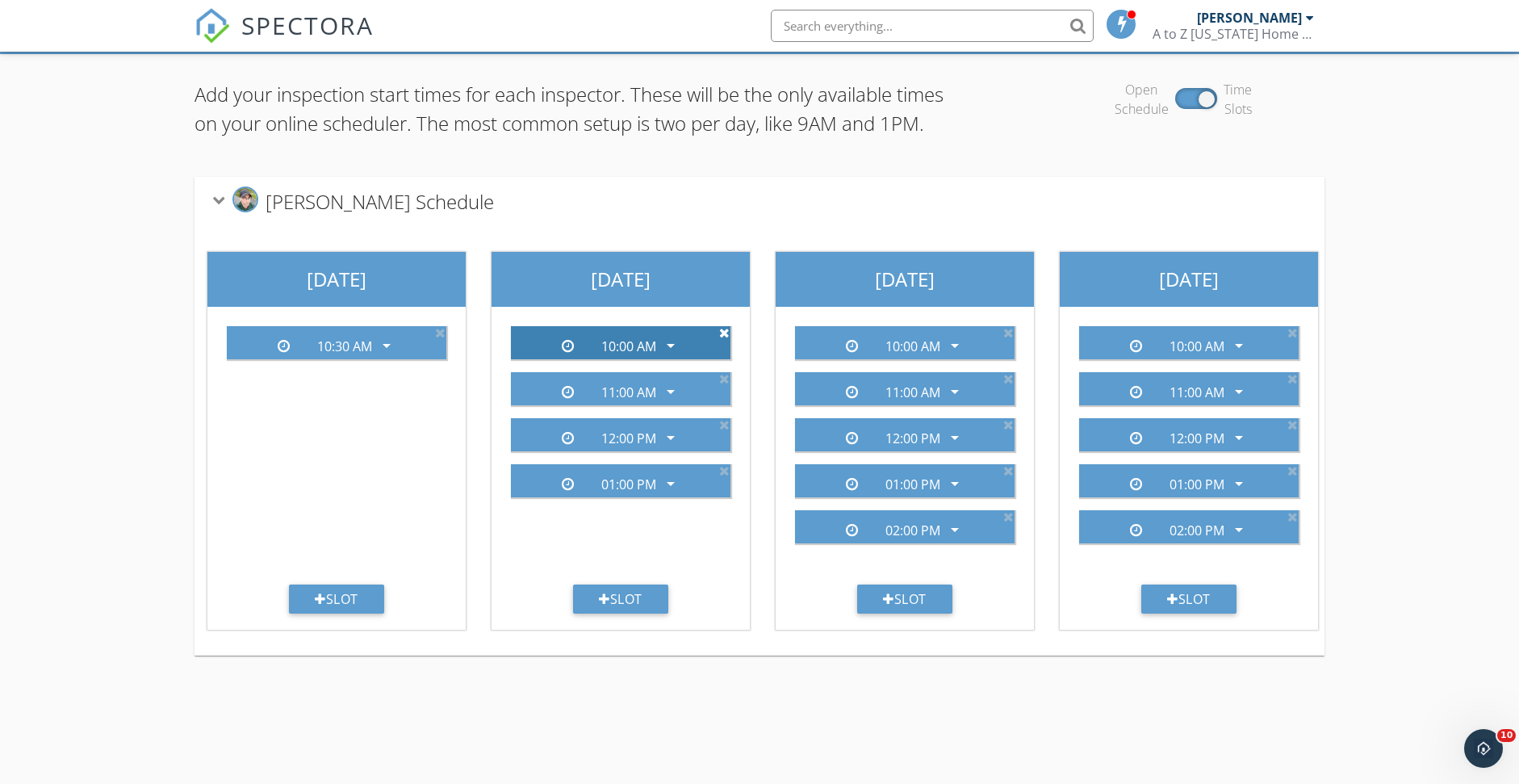
click at [722, 339] on icon at bounding box center [724, 332] width 10 height 13
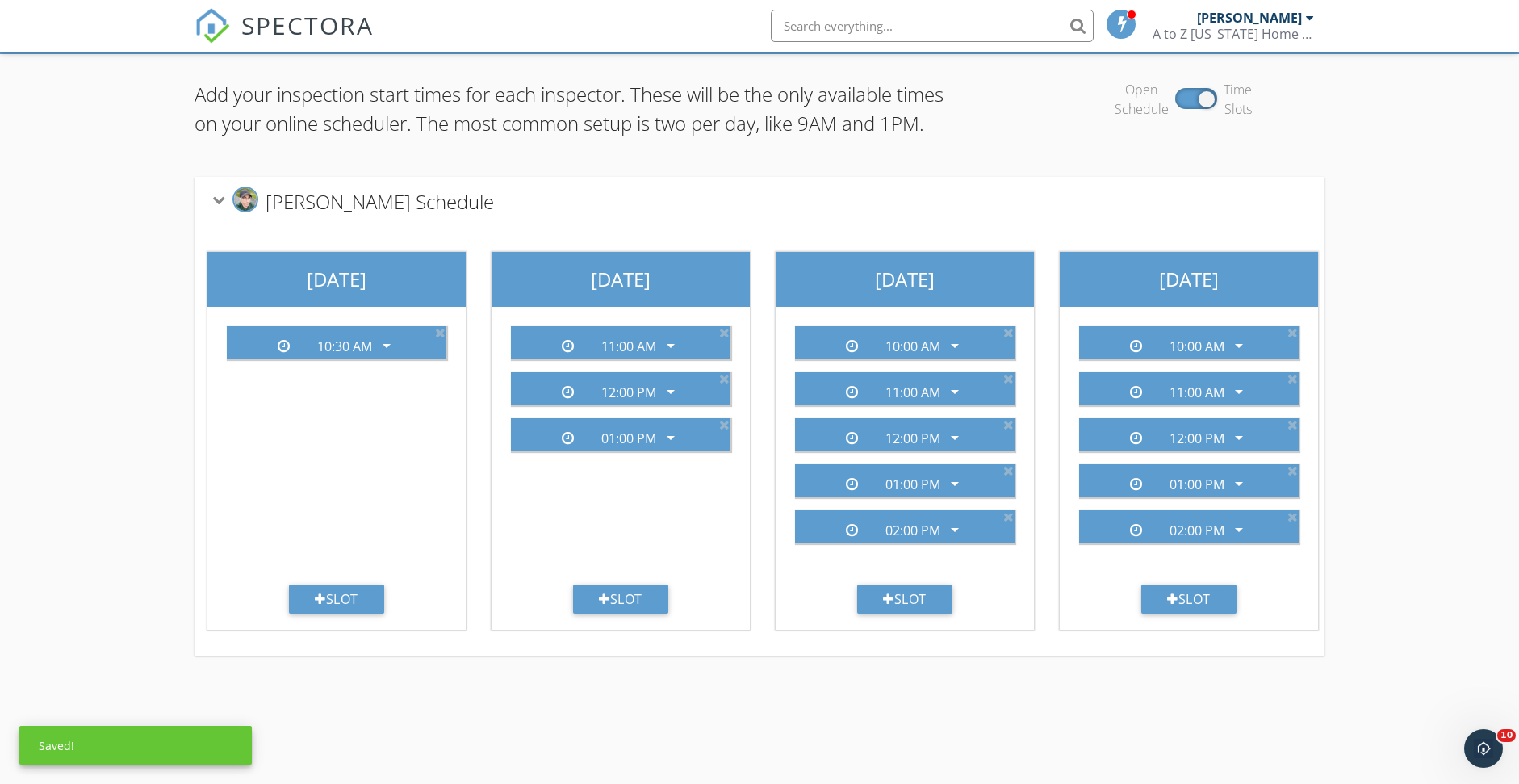
click at [722, 339] on icon at bounding box center [724, 332] width 10 height 13
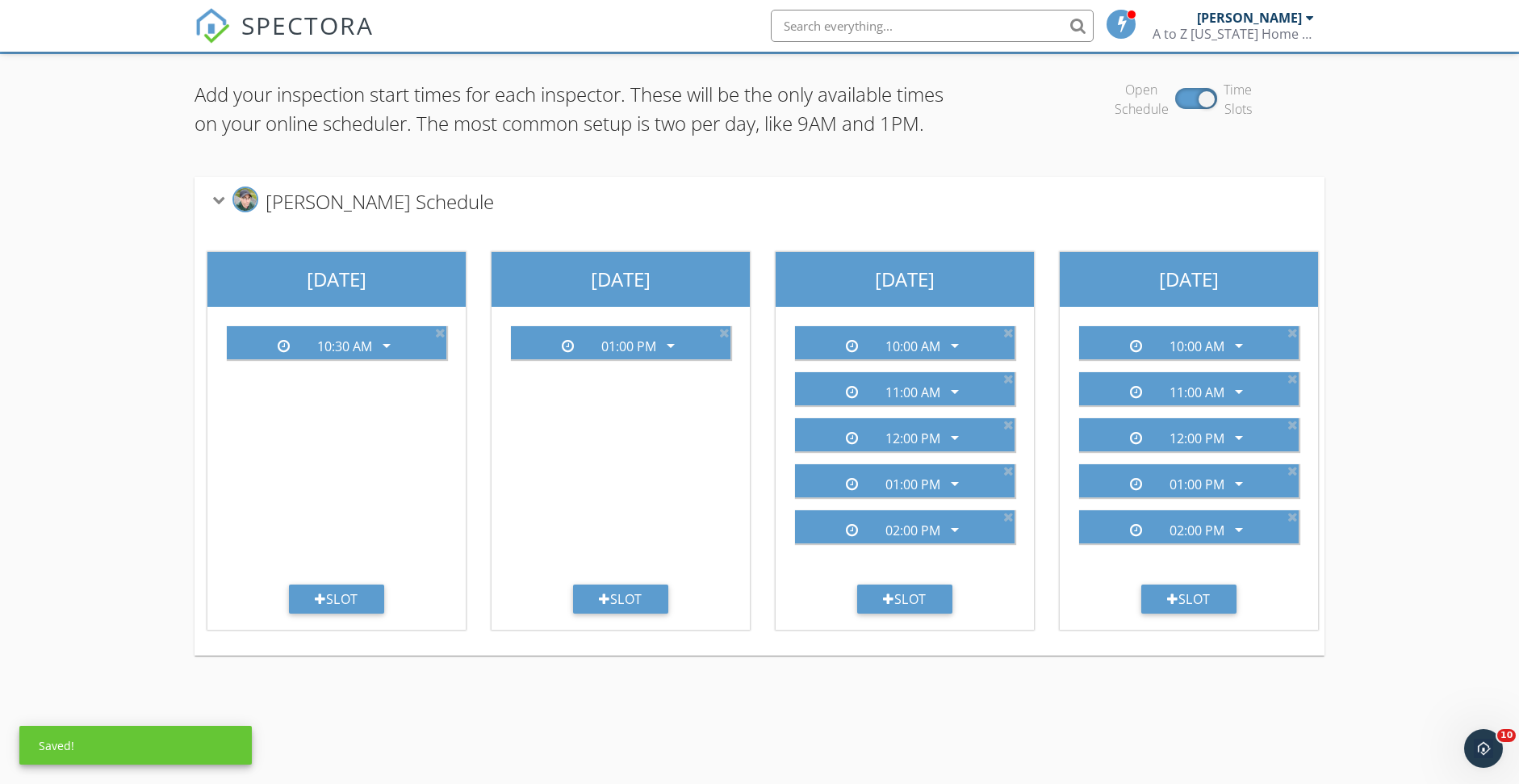
click at [722, 339] on icon at bounding box center [724, 332] width 10 height 13
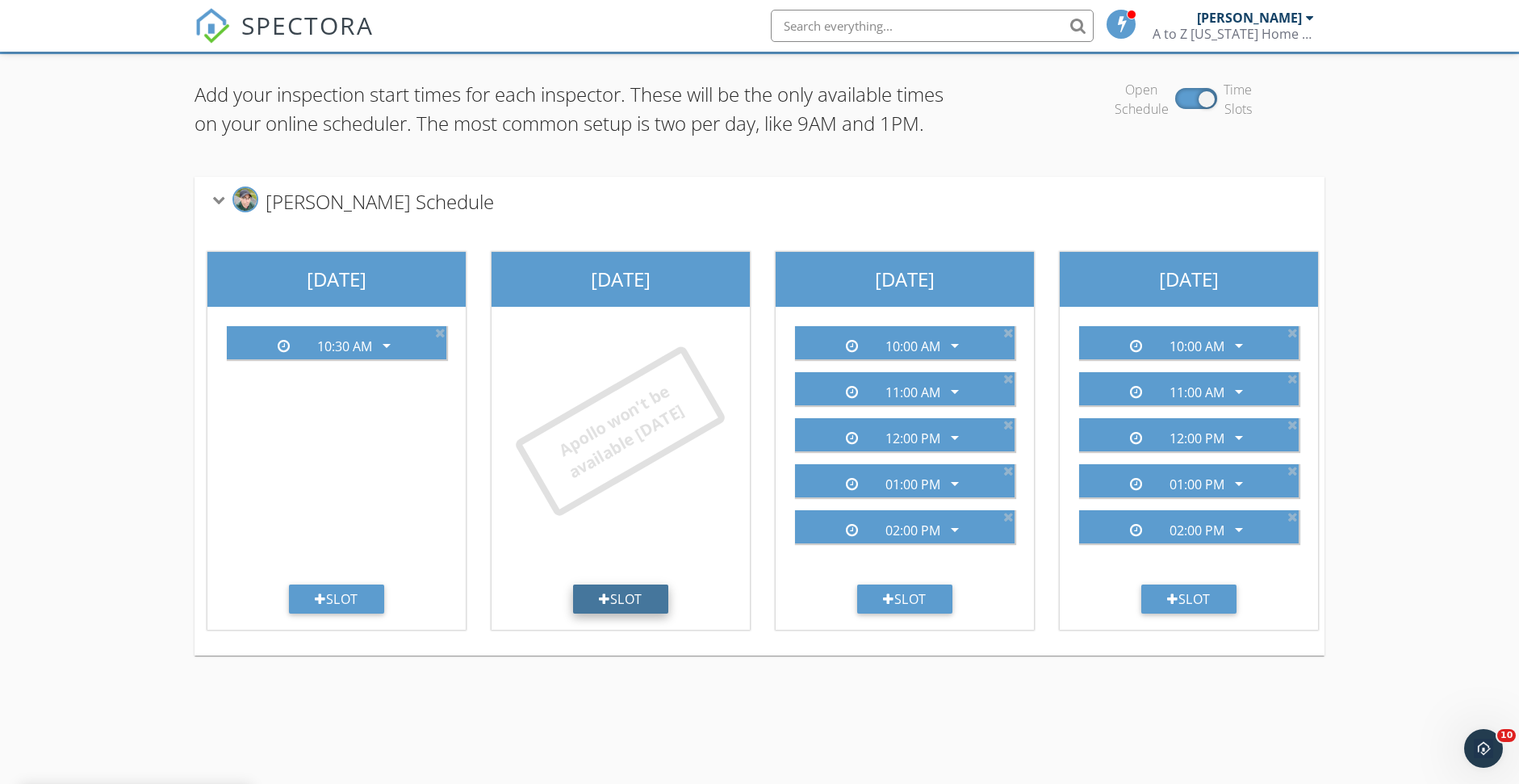
click at [643, 614] on div "Slot" at bounding box center [620, 598] width 96 height 29
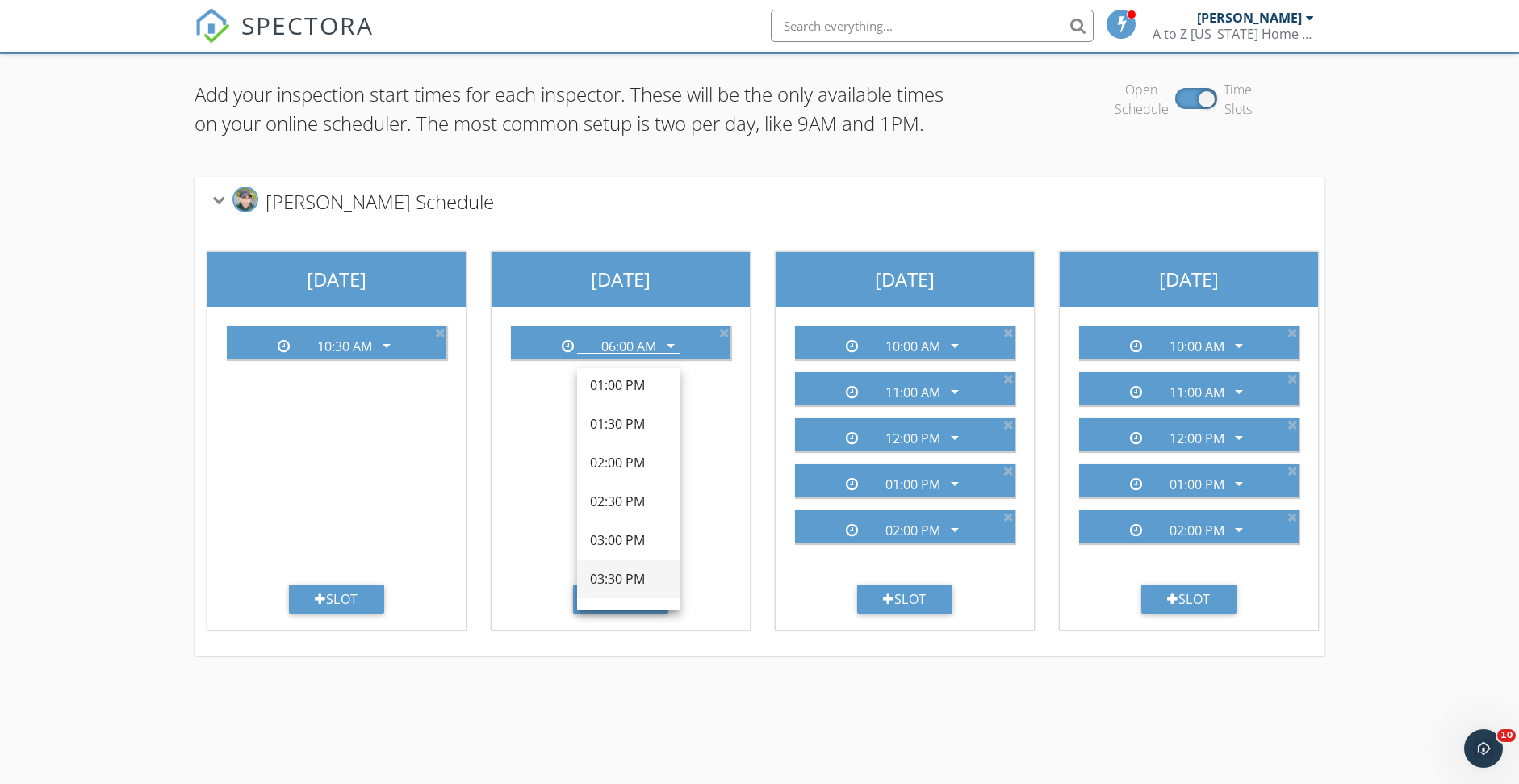
scroll to position [565, 0]
click at [620, 524] on div "03:00 PM" at bounding box center [629, 526] width 78 height 19
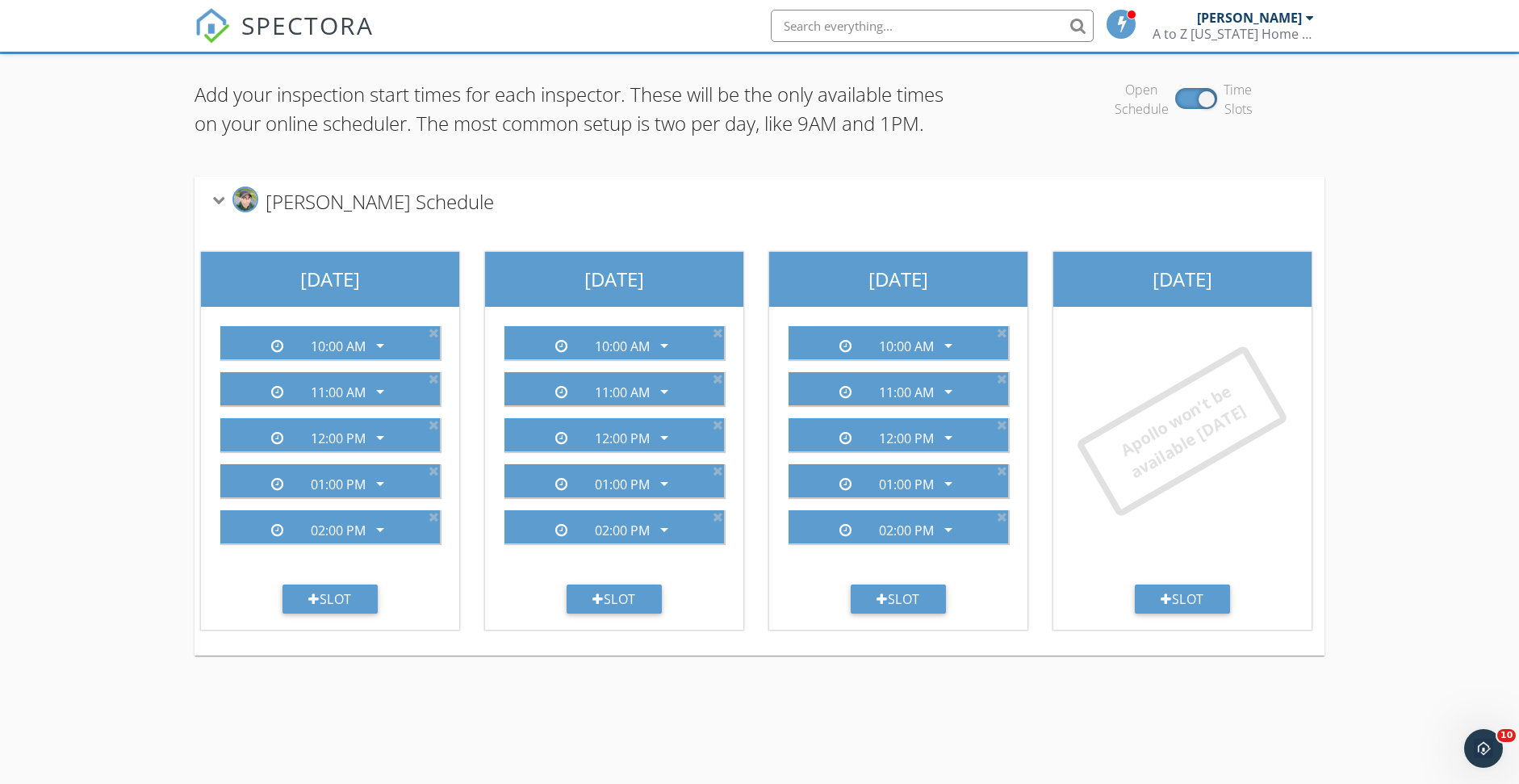
scroll to position [0, 0]
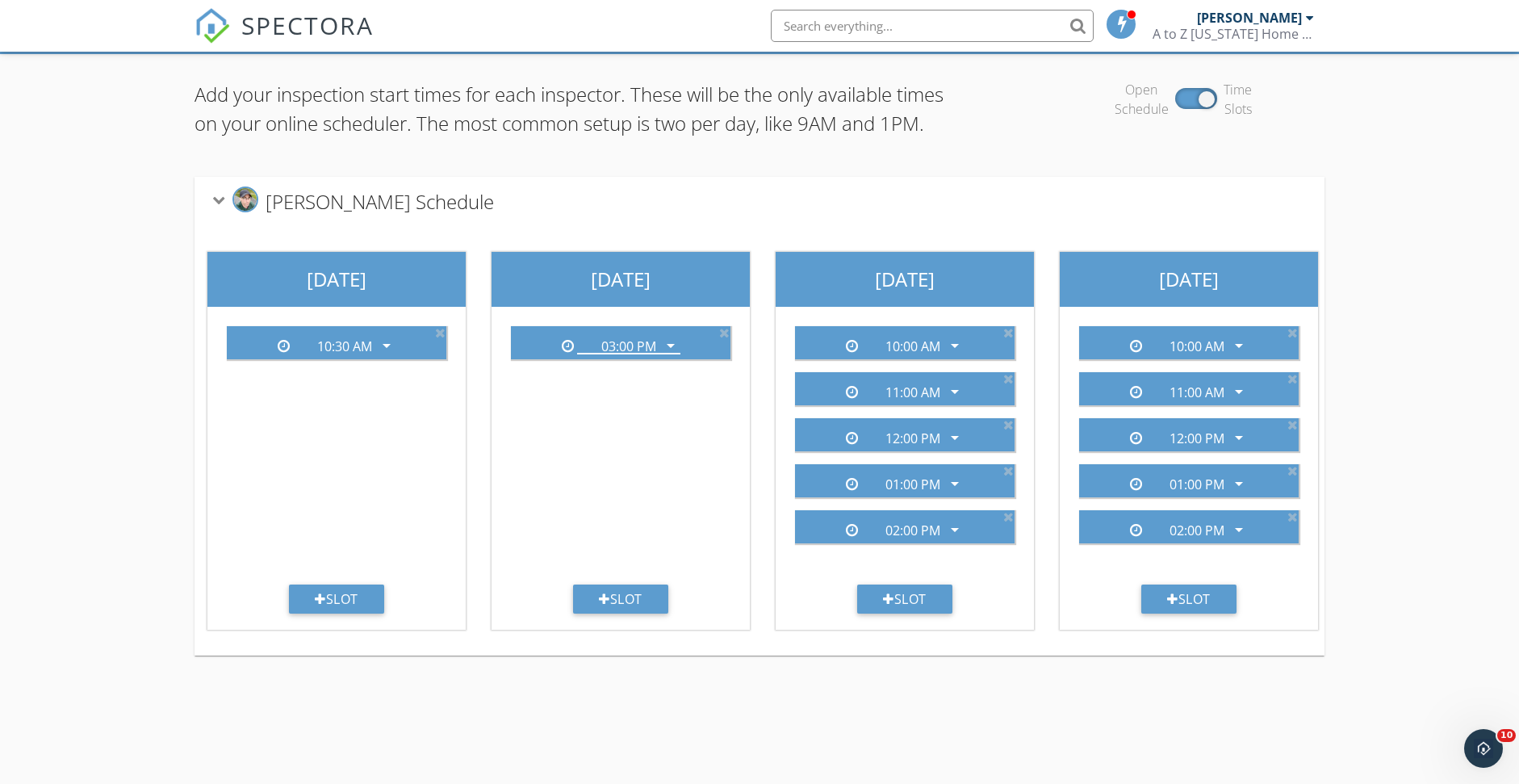
click at [214, 216] on div "Apollo Zimmerman's Schedule" at bounding box center [354, 202] width 280 height 30
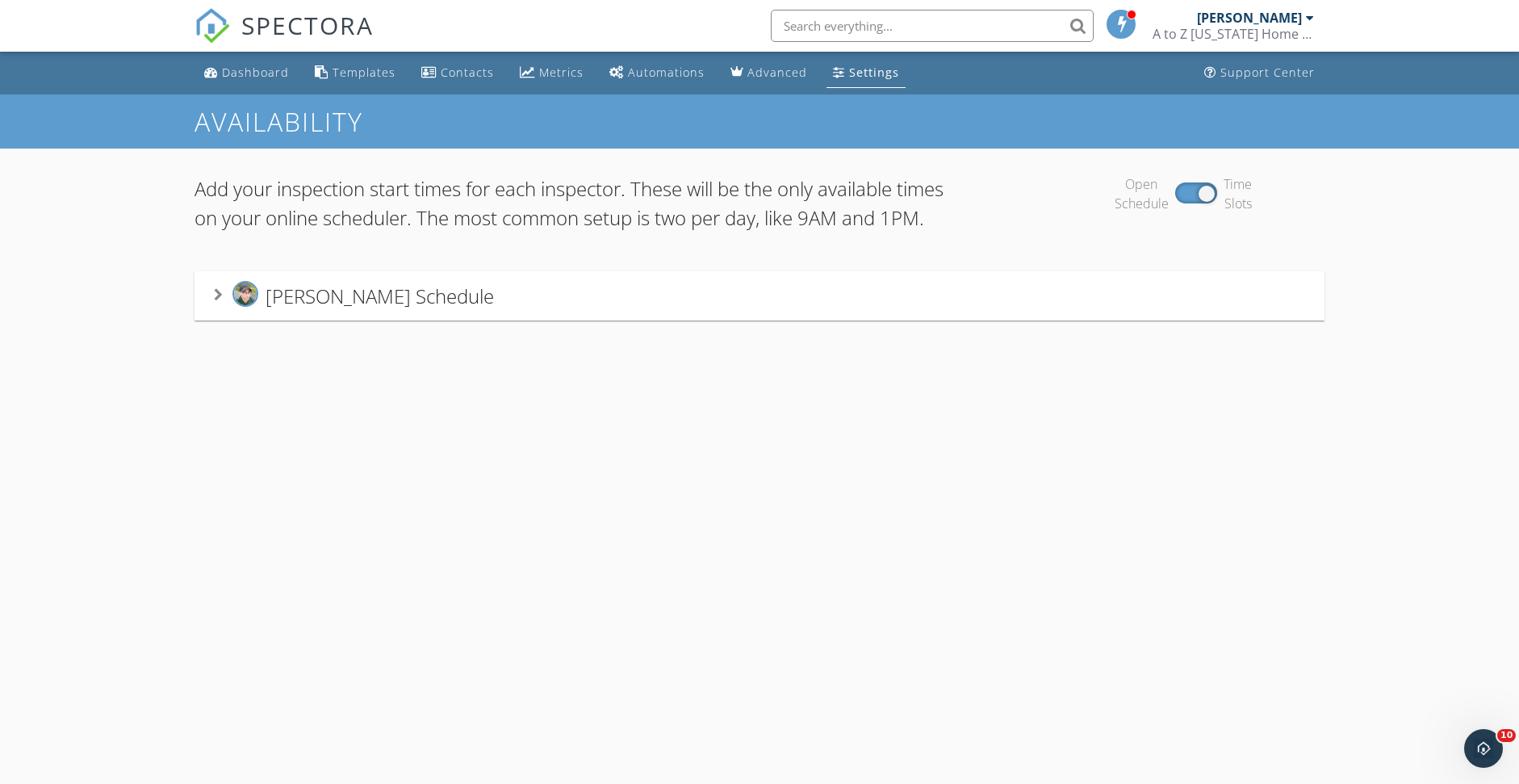
click at [860, 68] on div "Settings" at bounding box center [874, 72] width 50 height 15
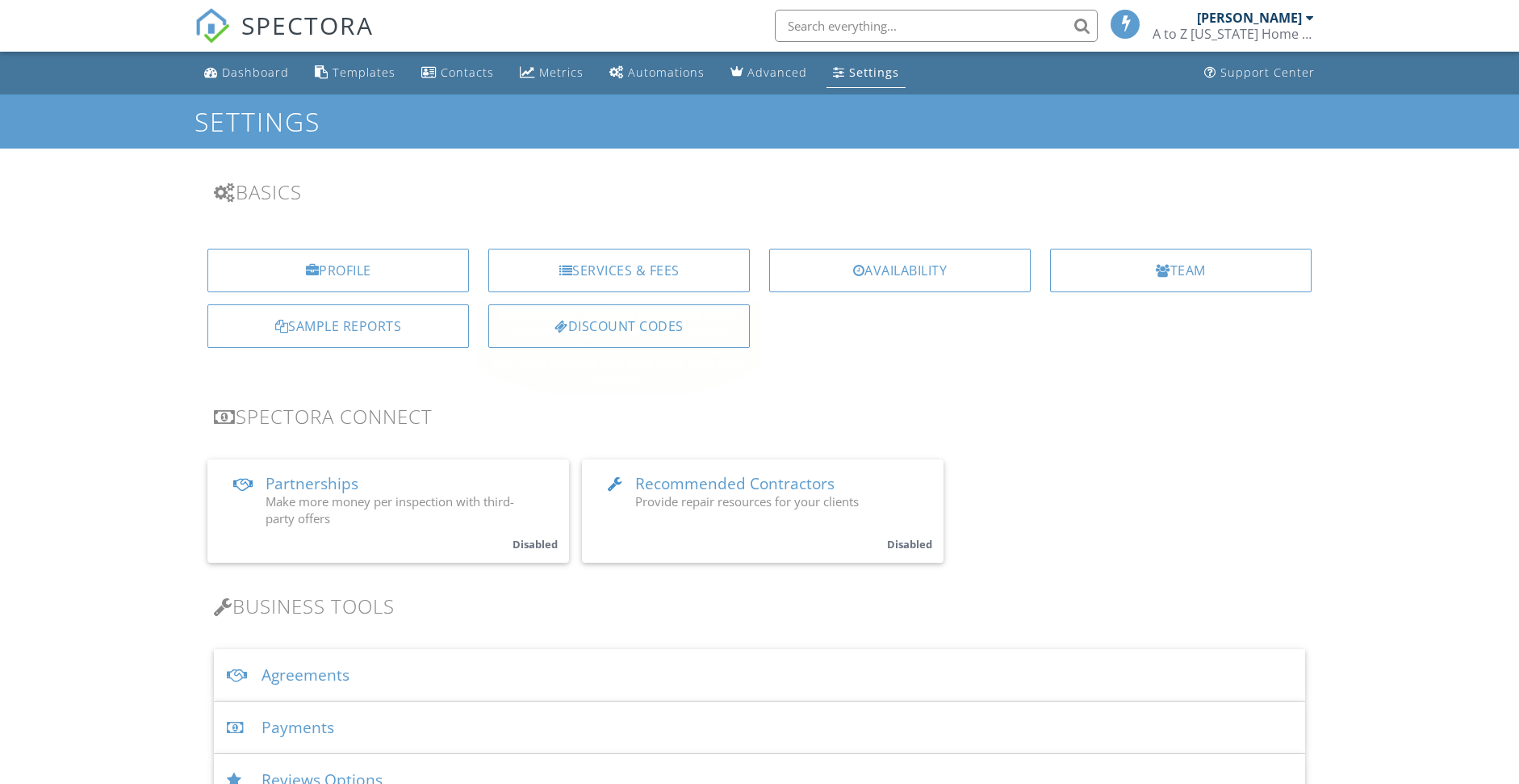
click at [614, 276] on div "Services & Fees" at bounding box center [619, 270] width 261 height 44
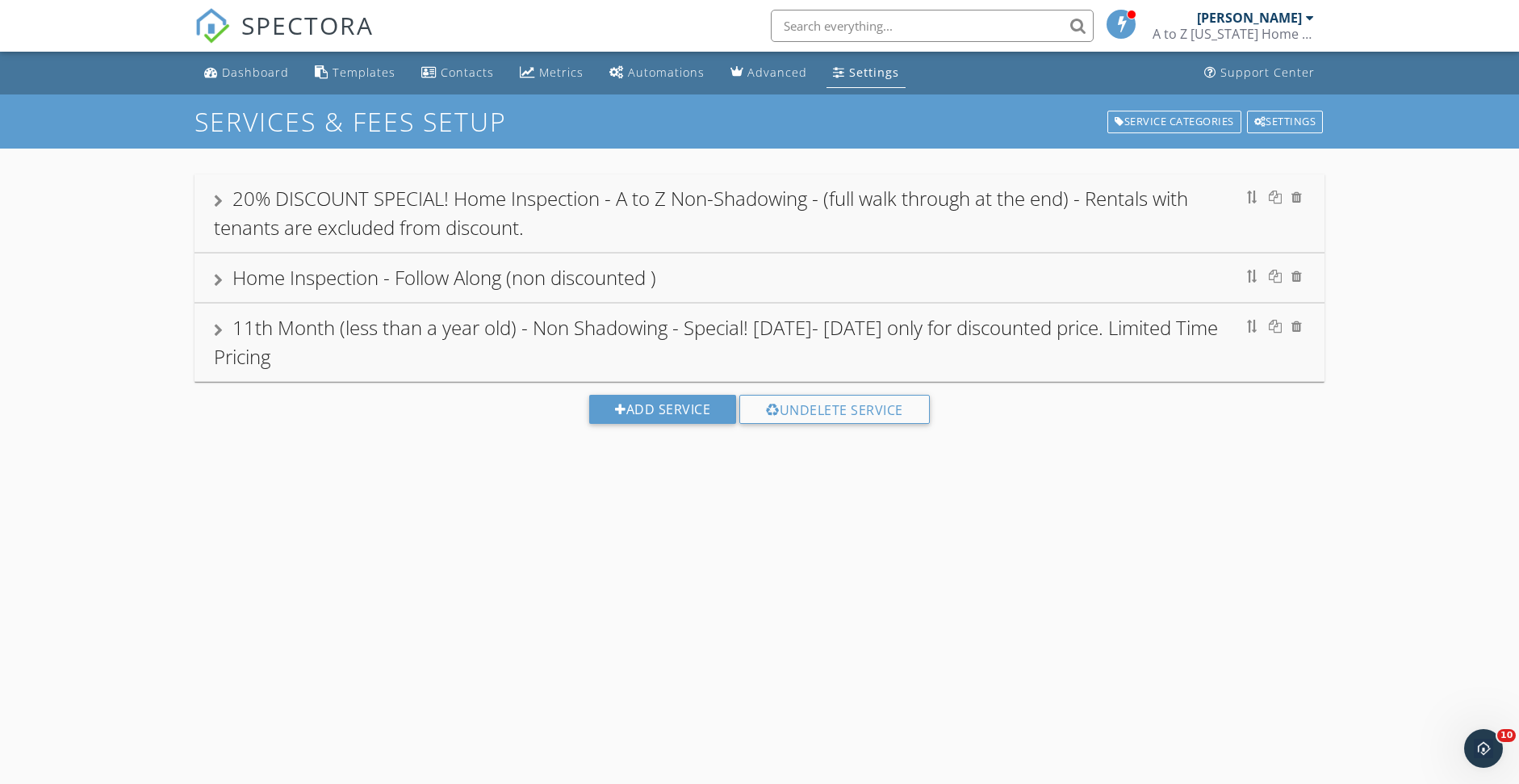
click at [207, 329] on div "11th Month (less than a year old) - Non Shadowing - Special! [DATE]- [DATE] onl…" at bounding box center [759, 342] width 1130 height 78
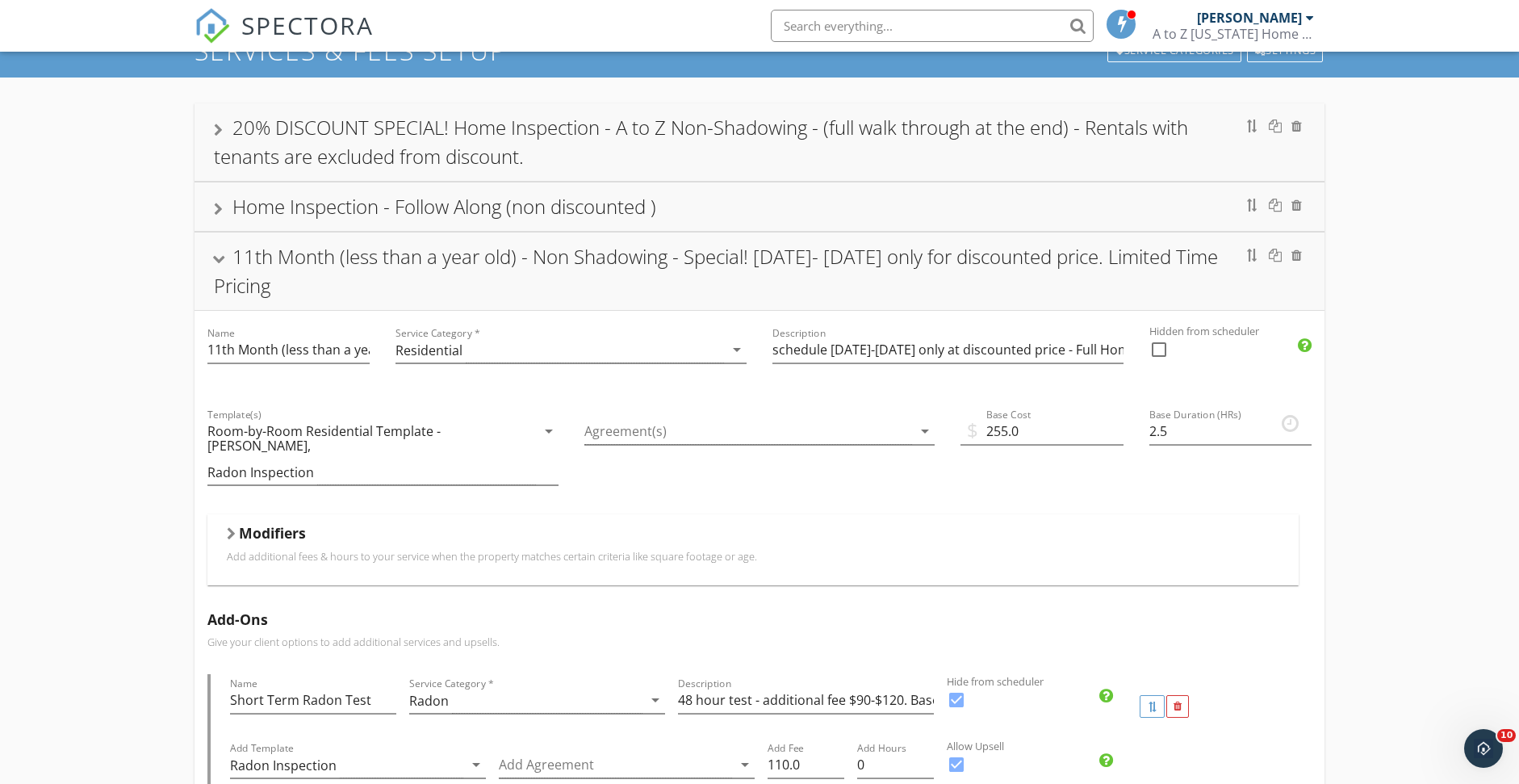
scroll to position [54, 0]
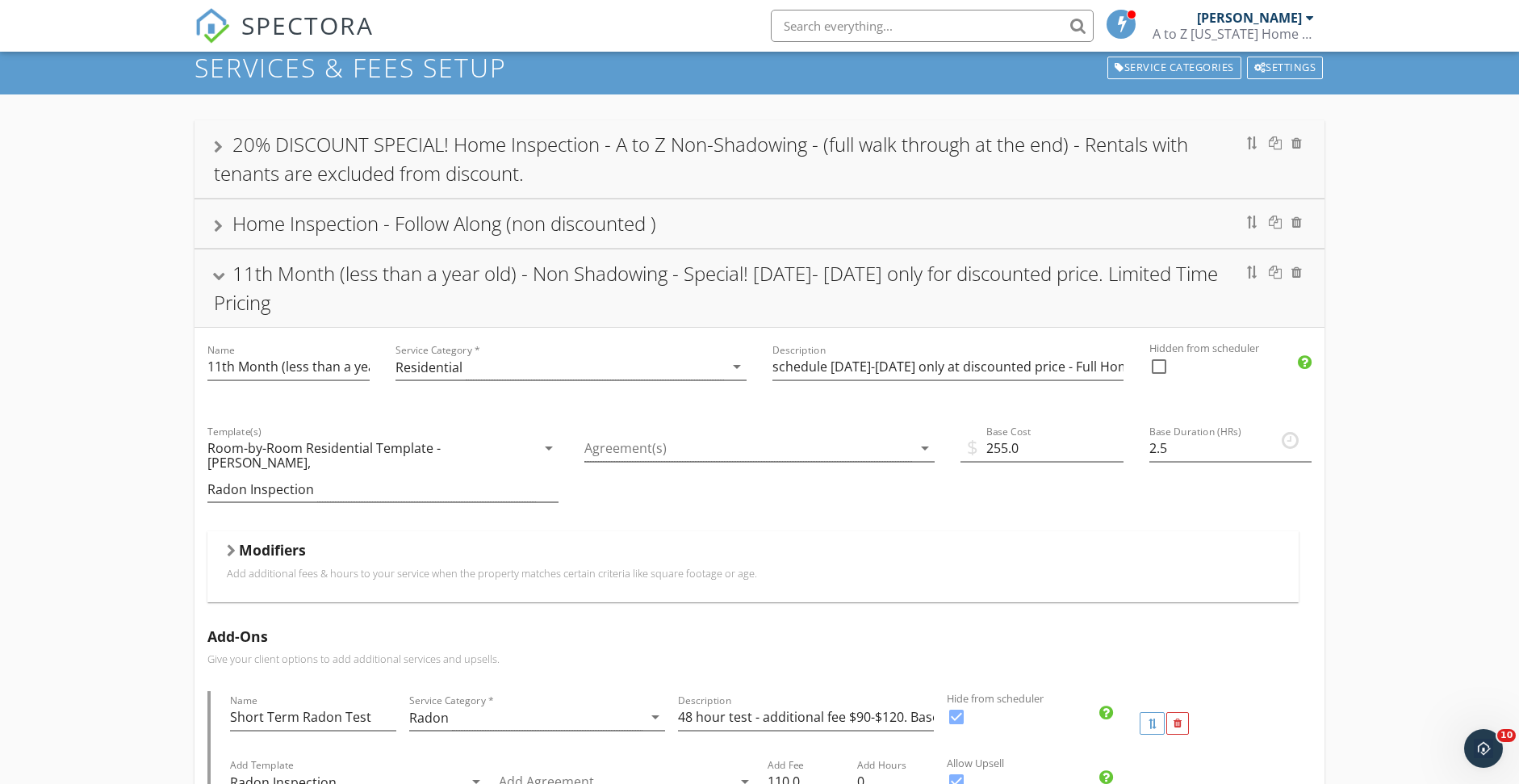
click at [222, 272] on div at bounding box center [219, 276] width 13 height 9
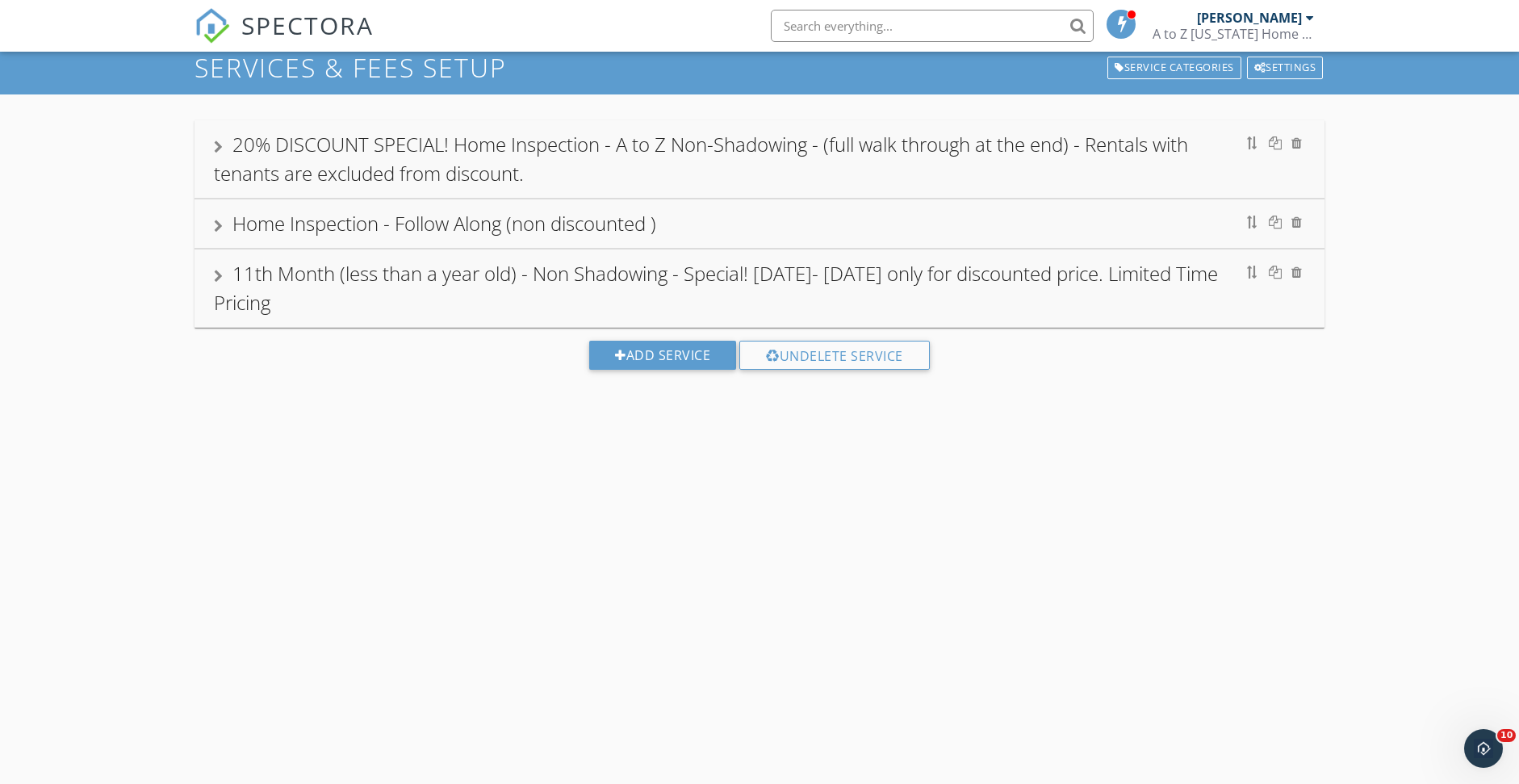
click at [212, 139] on div "20% DISCOUNT SPECIAL! Home Inspection - A to Z Non-Shadowing - (full walk throu…" at bounding box center [759, 159] width 1130 height 78
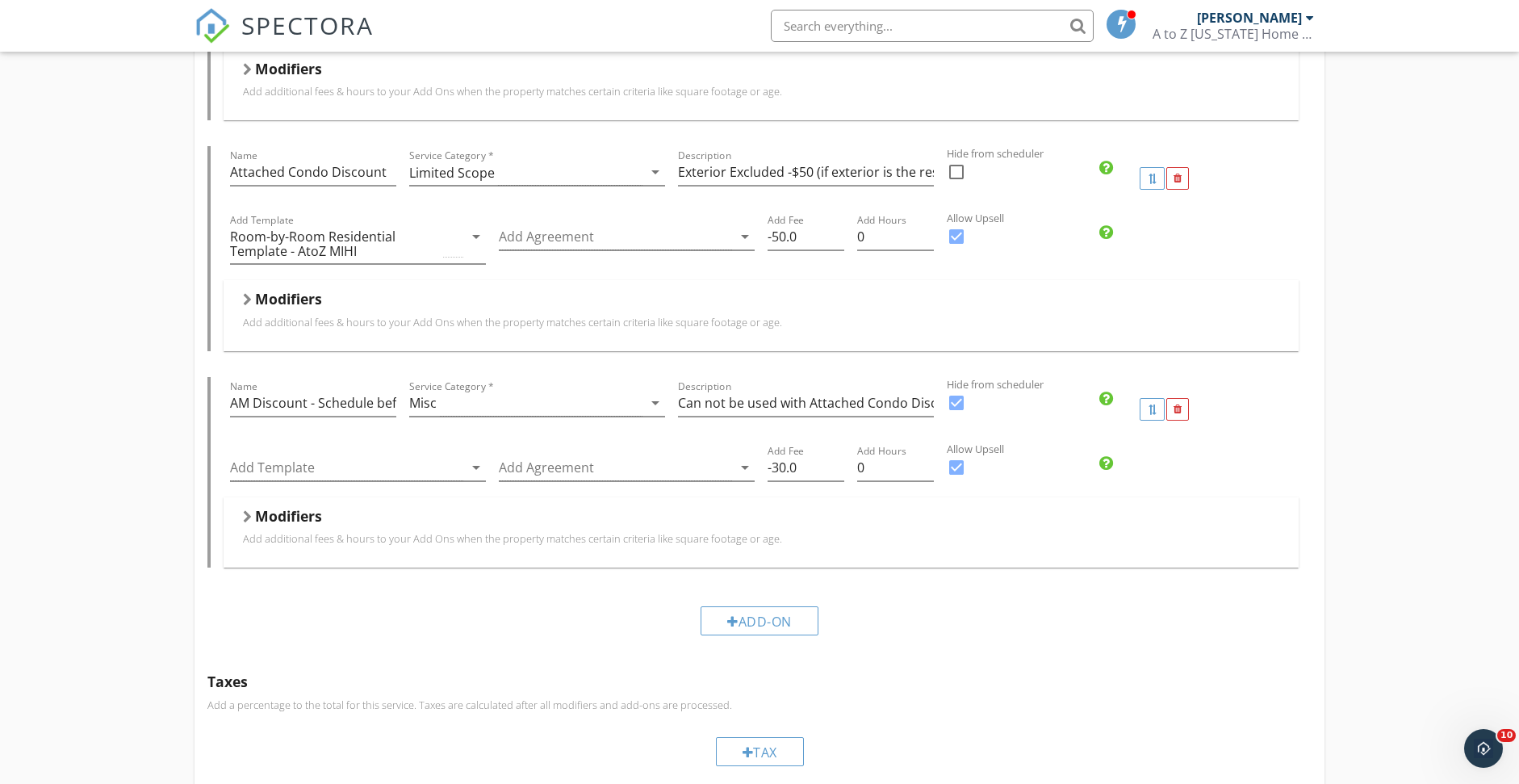
scroll to position [887, 0]
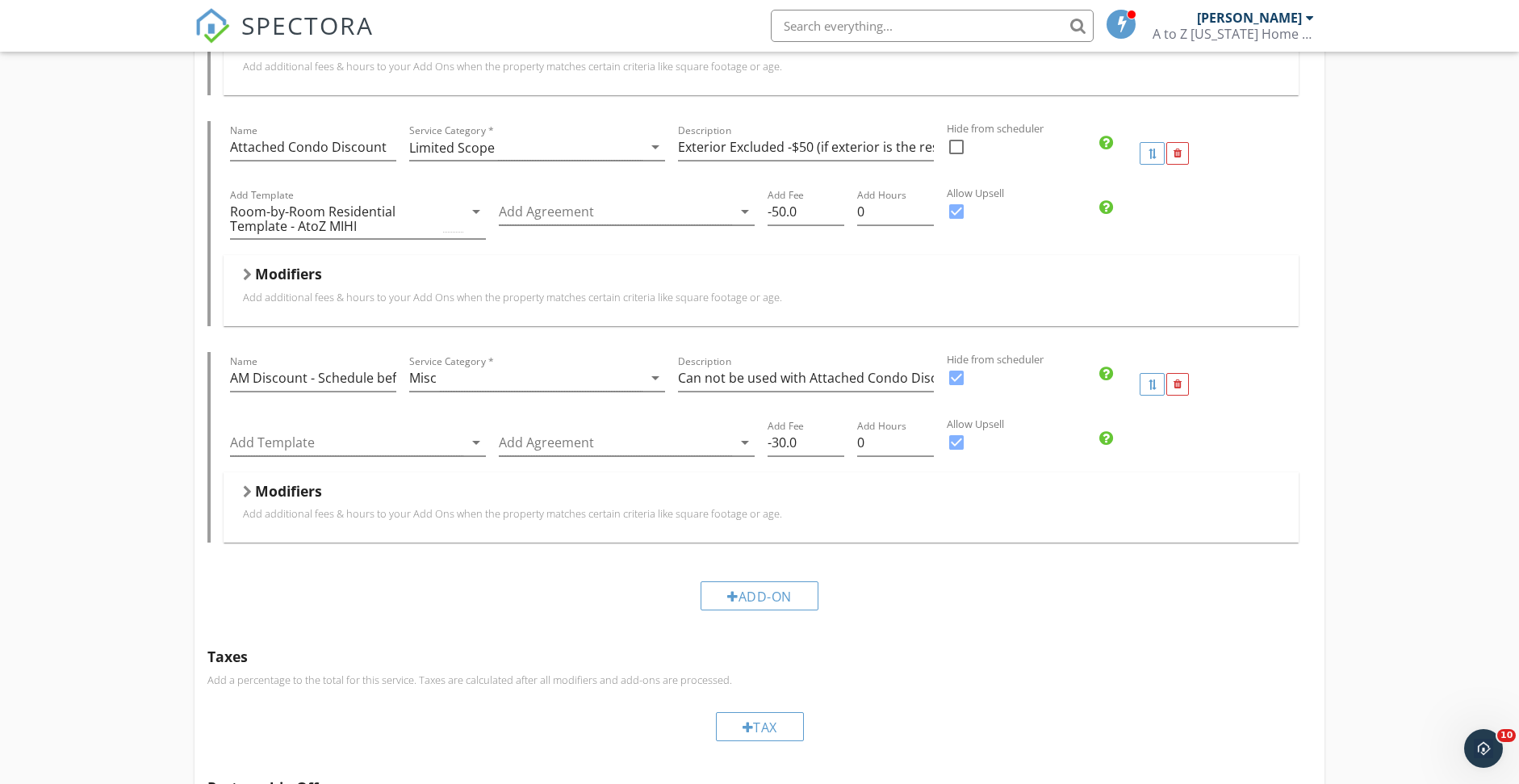
click at [958, 373] on div at bounding box center [956, 377] width 27 height 27
checkbox input "false"
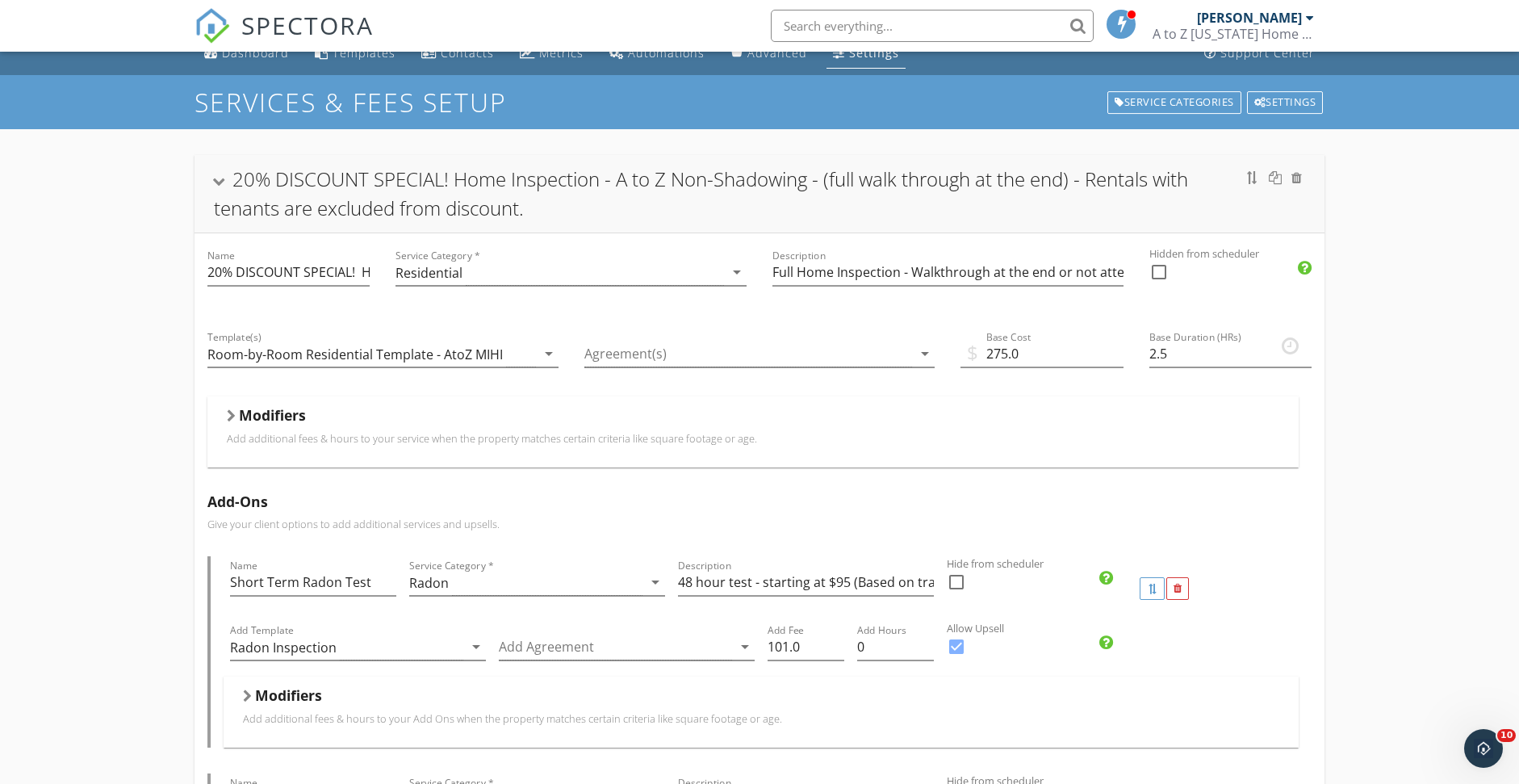
scroll to position [0, 0]
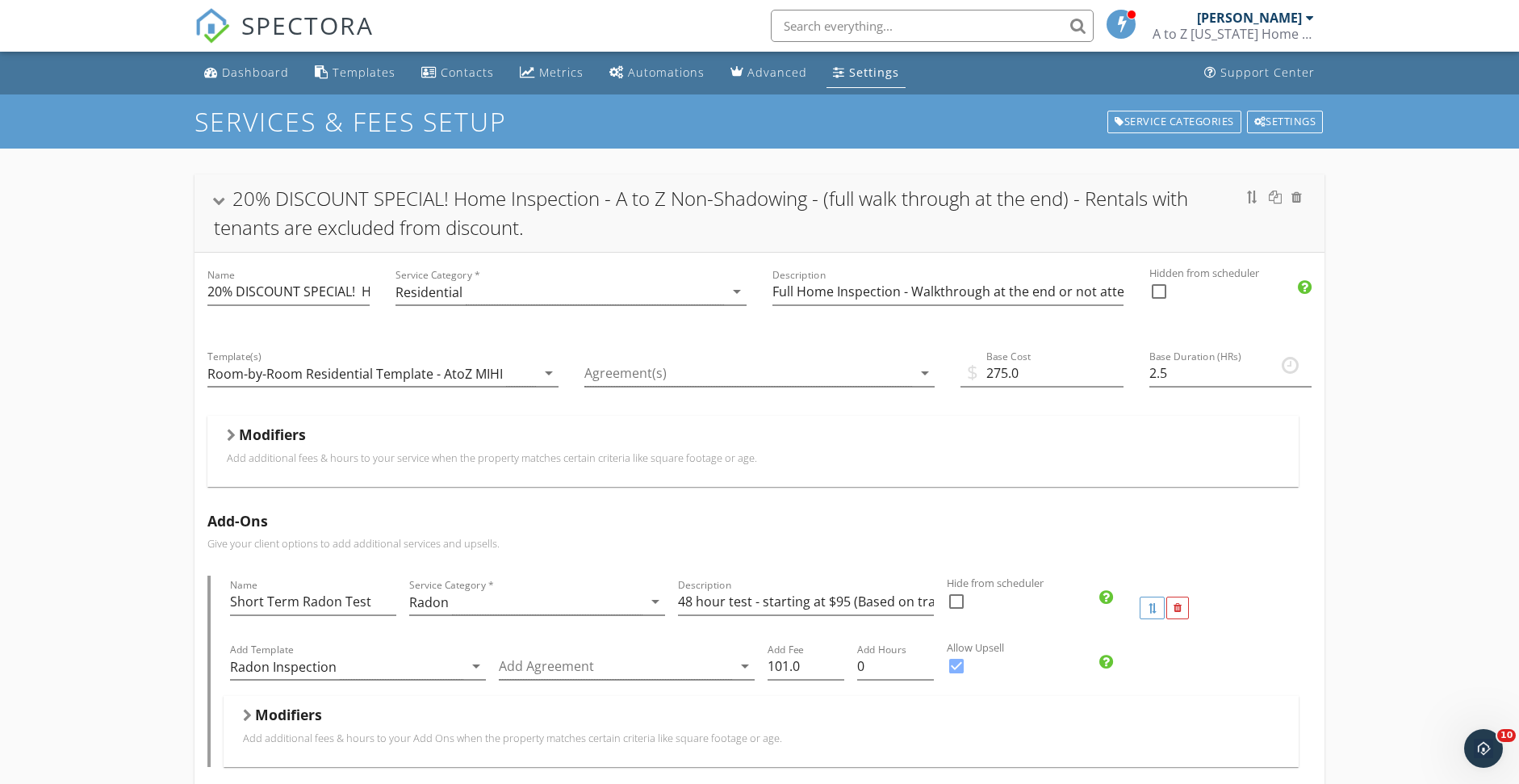
click at [222, 201] on div at bounding box center [219, 201] width 13 height 9
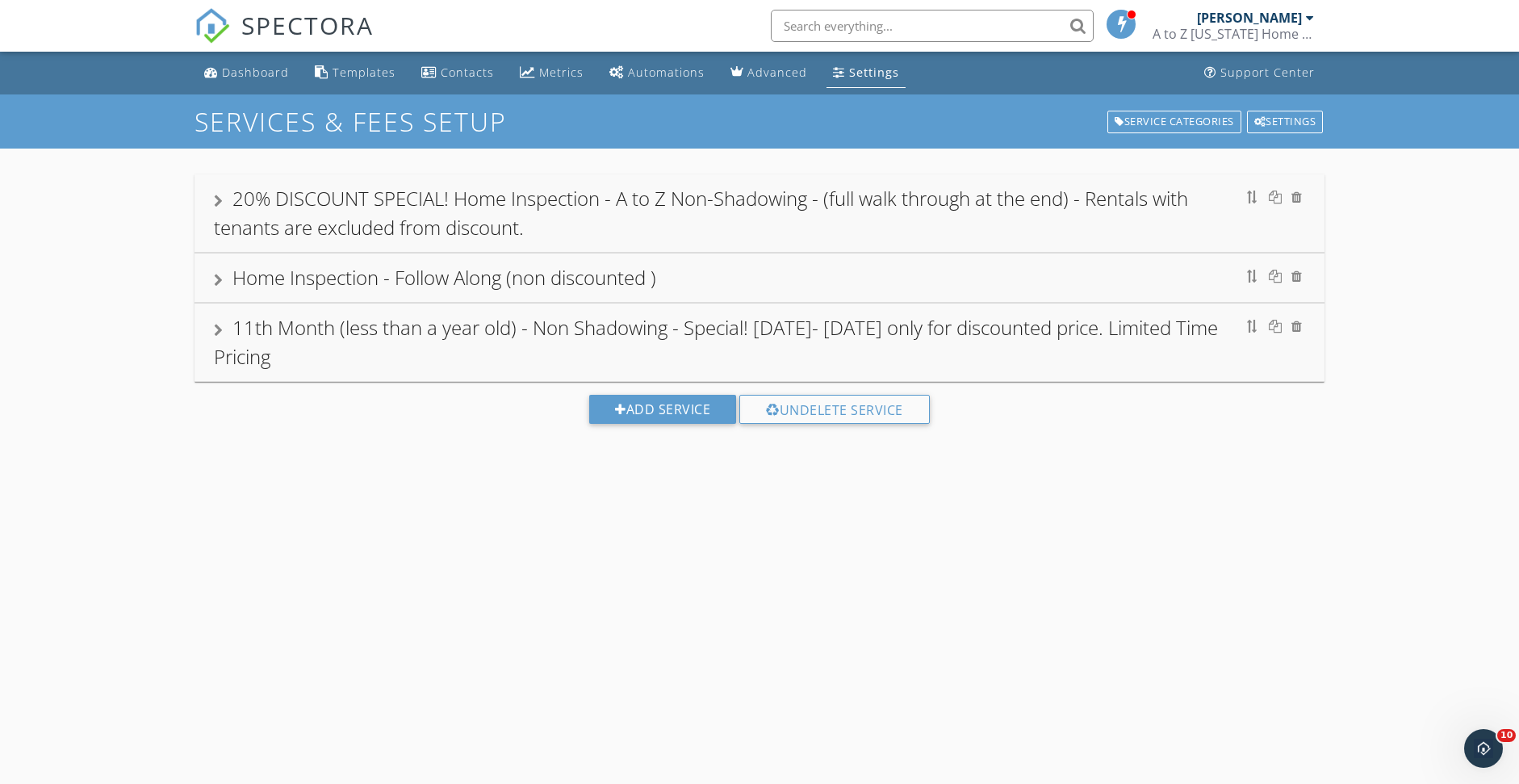
click at [113, 273] on div "20% DISCOUNT SPECIAL! Home Inspection - A to Z Non-Shadowing - (full walk throu…" at bounding box center [760, 312] width 1519 height 326
